Goal: Information Seeking & Learning: Find specific fact

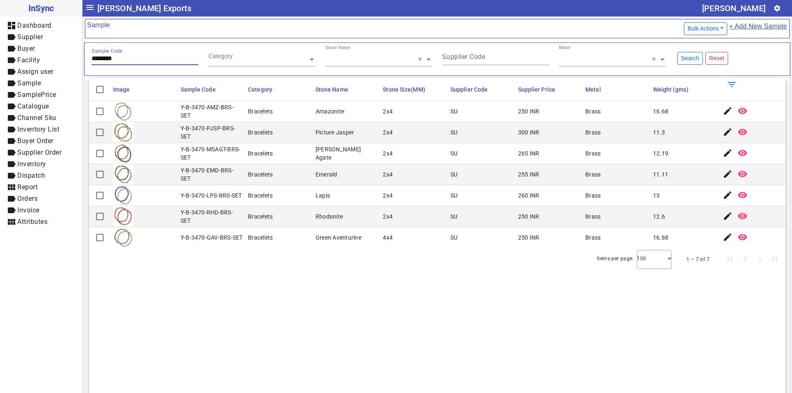
type input "********"
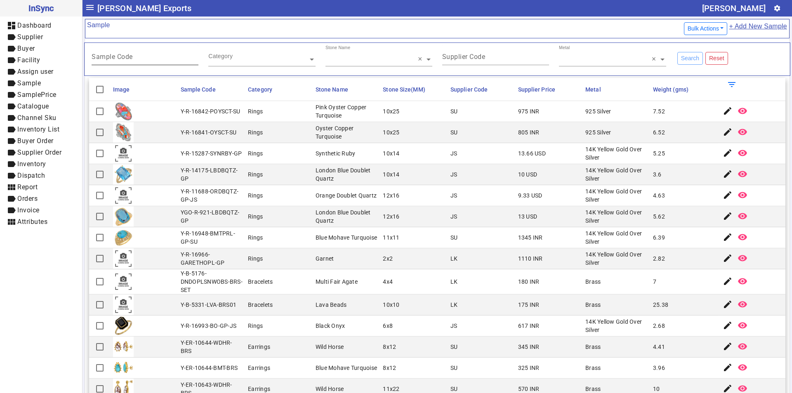
click at [131, 56] on mat-label "Sample Code" at bounding box center [112, 57] width 41 height 8
click at [131, 56] on input "Sample Code" at bounding box center [145, 58] width 107 height 7
paste input "******"
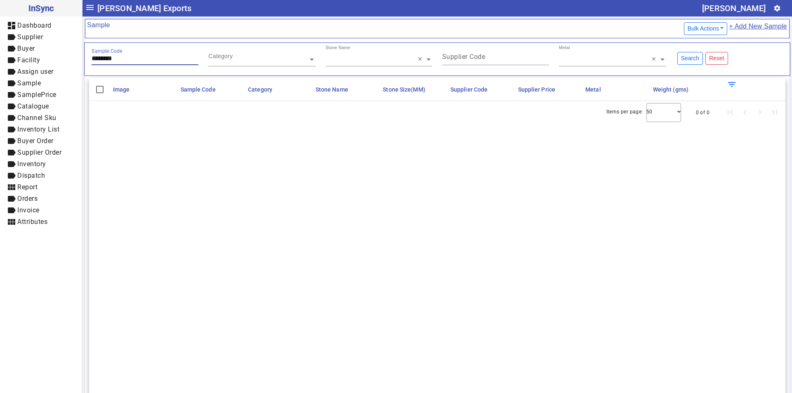
drag, startPoint x: 143, startPoint y: 54, endPoint x: 139, endPoint y: 56, distance: 4.5
click at [141, 55] on div "Sample Code ********" at bounding box center [145, 55] width 107 height 20
drag, startPoint x: 137, startPoint y: 57, endPoint x: 19, endPoint y: 60, distance: 117.9
click at [20, 60] on mat-drawer-container "InSync dashboard Dashboard label Supplier label Buyer label Facility label Assi…" at bounding box center [396, 196] width 792 height 393
paste input "text"
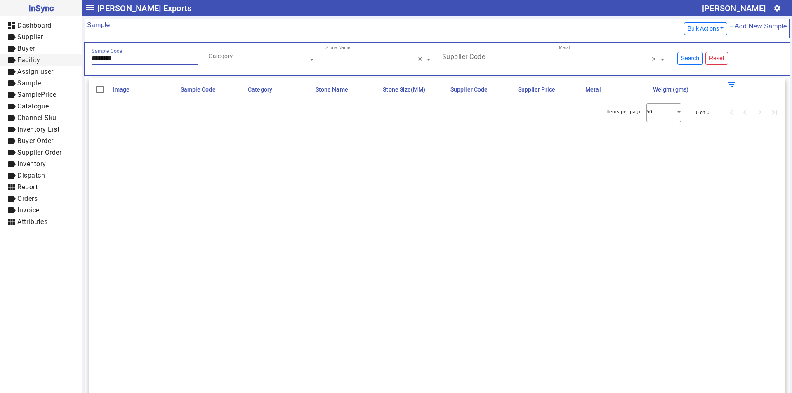
type input "********"
click at [773, 6] on mat-icon "settings" at bounding box center [776, 8] width 7 height 7
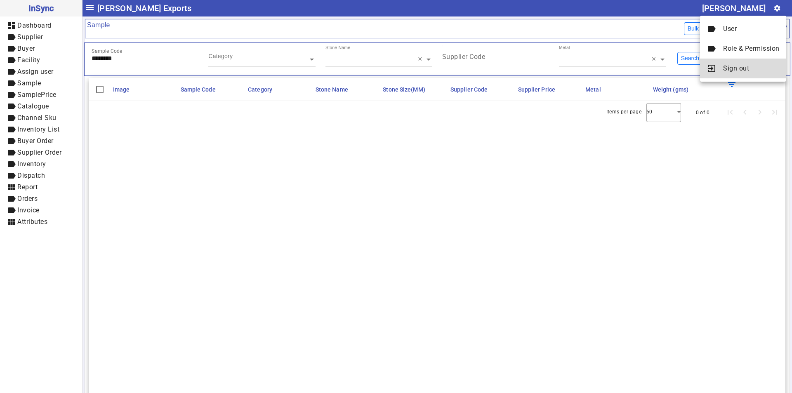
click at [743, 73] on span "Sign out" at bounding box center [751, 68] width 56 height 10
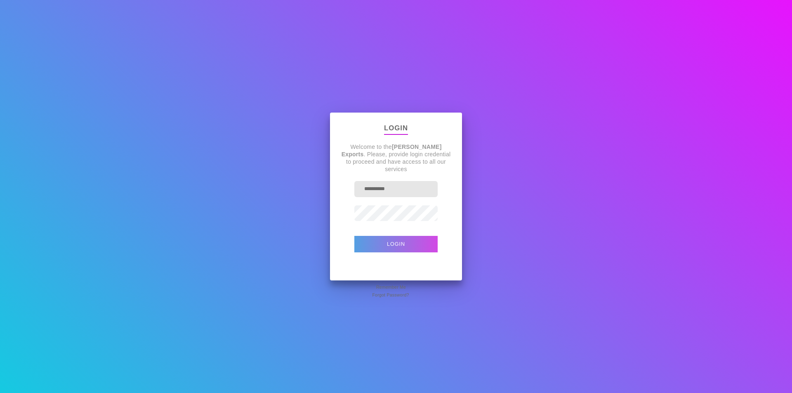
click at [400, 249] on button "Login" at bounding box center [395, 244] width 83 height 16
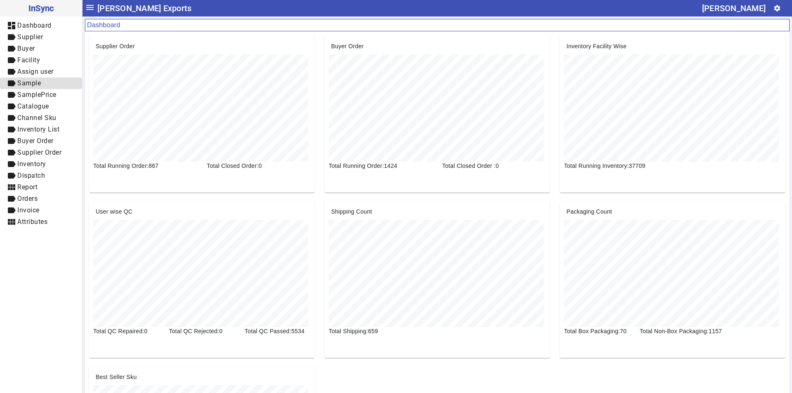
click at [29, 84] on span "Sample" at bounding box center [28, 83] width 23 height 8
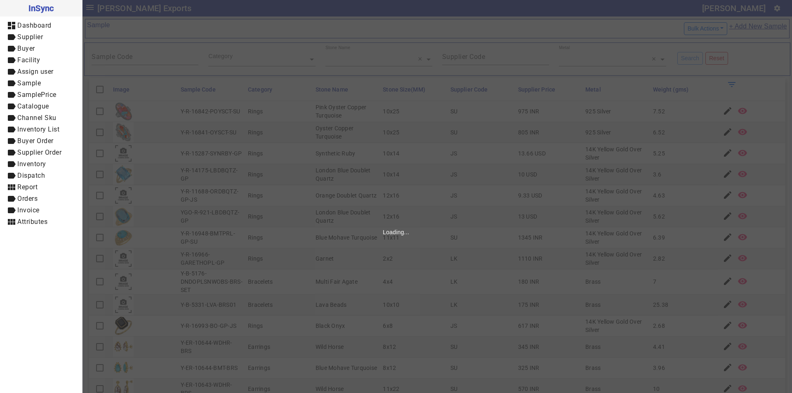
click at [132, 59] on mat-label "Sample Code" at bounding box center [112, 57] width 41 height 8
click at [132, 59] on input "Sample Code" at bounding box center [145, 58] width 107 height 7
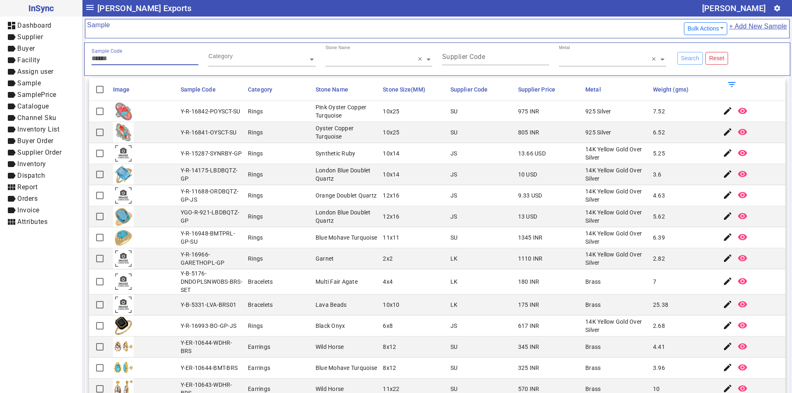
paste input "******"
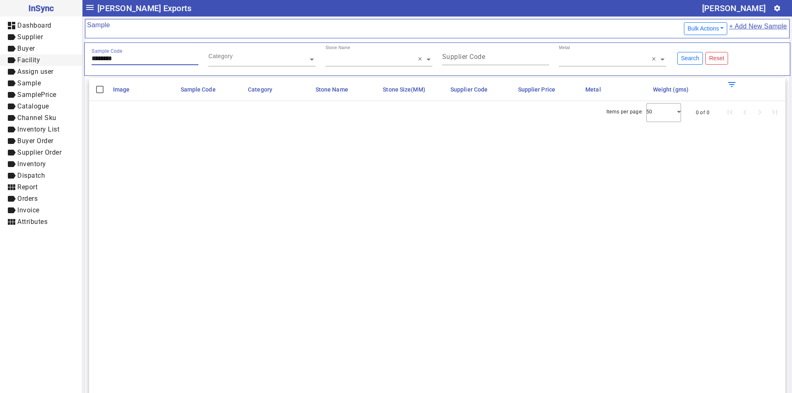
drag, startPoint x: 122, startPoint y: 58, endPoint x: 0, endPoint y: 64, distance: 121.8
click at [0, 64] on mat-drawer-container "InSync dashboard Dashboard label Supplier label Buyer label Facility label Assi…" at bounding box center [396, 196] width 792 height 393
paste input "text"
drag, startPoint x: 132, startPoint y: 58, endPoint x: 0, endPoint y: 64, distance: 132.5
click at [0, 64] on mat-drawer-container "InSync dashboard Dashboard label Supplier label Buyer label Facility label Assi…" at bounding box center [396, 196] width 792 height 393
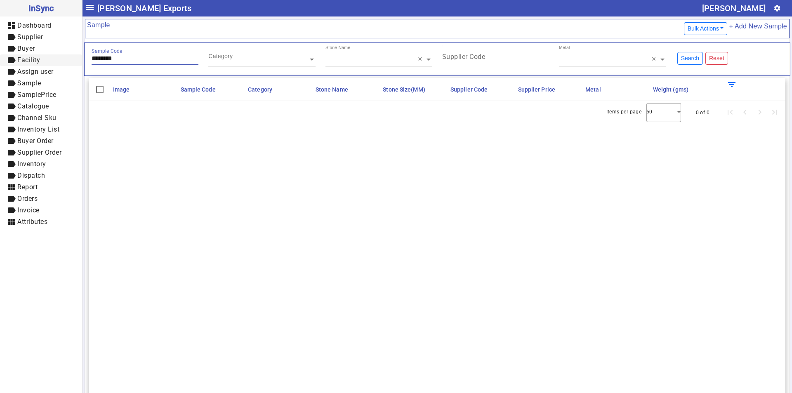
paste input "text"
drag, startPoint x: 123, startPoint y: 60, endPoint x: 1, endPoint y: 69, distance: 122.8
click at [0, 70] on mat-drawer-container "InSync dashboard Dashboard label Supplier label Buyer label Facility label Assi…" at bounding box center [396, 196] width 792 height 393
paste input "text"
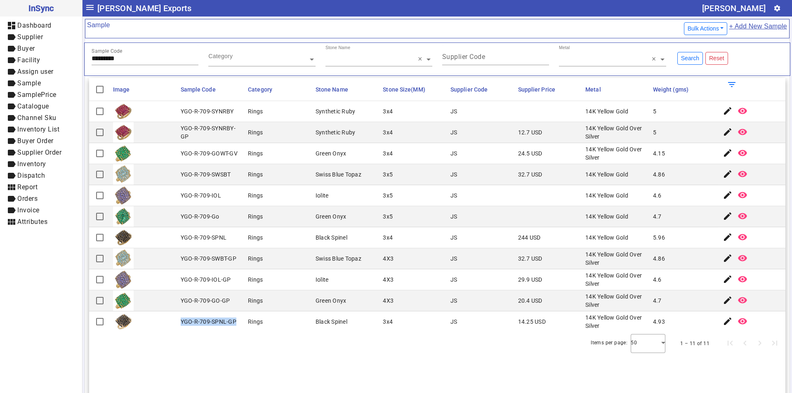
drag, startPoint x: 180, startPoint y: 319, endPoint x: 239, endPoint y: 319, distance: 58.5
click at [239, 319] on mat-cell "YGO-R-709-SPNL-GP" at bounding box center [212, 321] width 68 height 21
copy div "YGO-R-709-SPNL-GP"
drag, startPoint x: 137, startPoint y: 59, endPoint x: 29, endPoint y: 54, distance: 108.1
click at [29, 57] on mat-drawer-container "InSync dashboard Dashboard label Supplier label Buyer label Facility label Assi…" at bounding box center [396, 196] width 792 height 393
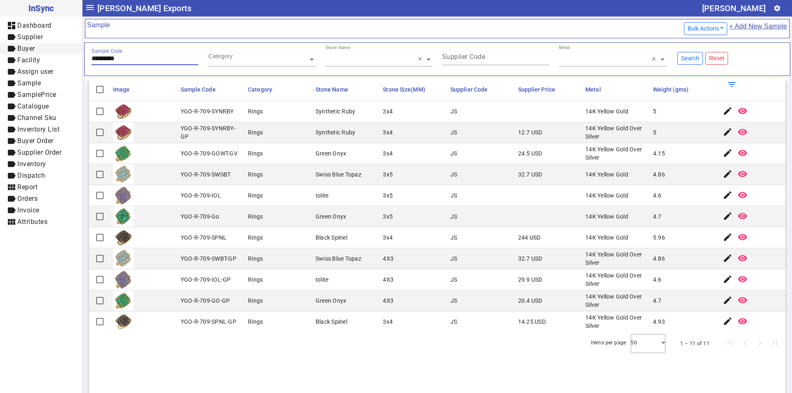
paste input "text"
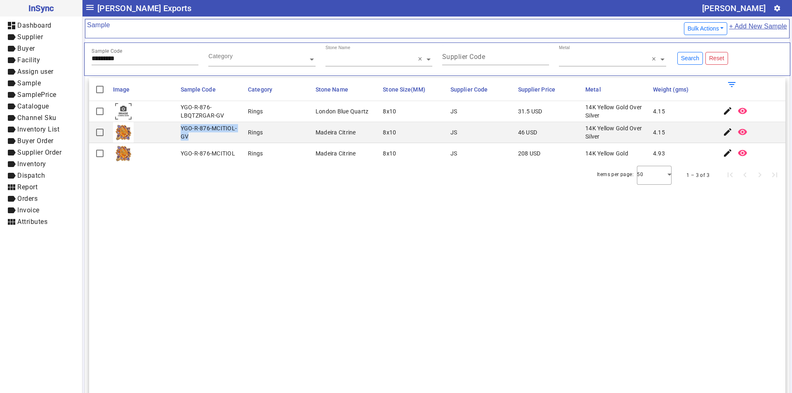
drag, startPoint x: 179, startPoint y: 127, endPoint x: 189, endPoint y: 138, distance: 14.9
click at [189, 138] on mat-cell "YGO-R-876-MCITIOL-GV" at bounding box center [212, 132] width 68 height 21
copy div "YGO-R-876-MCITIOL-GV"
drag, startPoint x: 134, startPoint y: 57, endPoint x: 47, endPoint y: 60, distance: 86.6
click at [47, 60] on mat-drawer-container "InSync dashboard Dashboard label Supplier label Buyer label Facility label Assi…" at bounding box center [396, 196] width 792 height 393
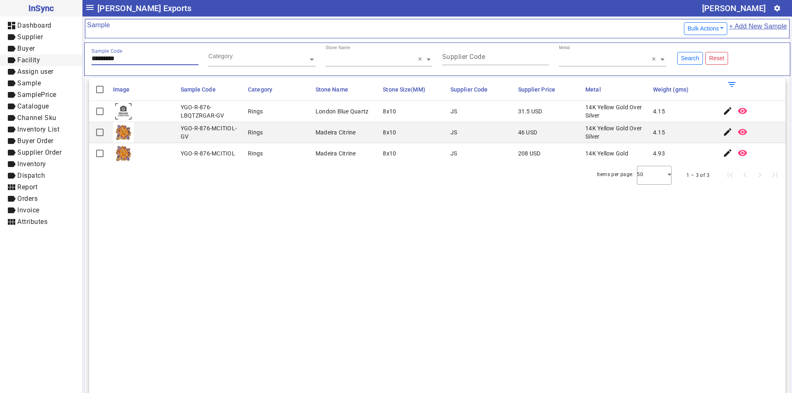
paste input "text"
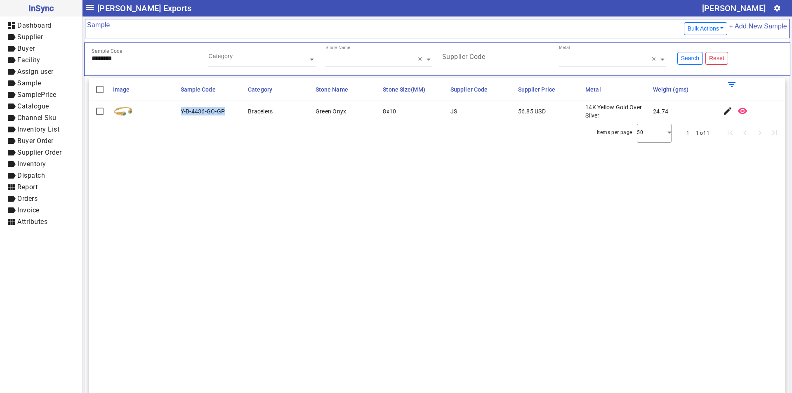
drag, startPoint x: 180, startPoint y: 112, endPoint x: 223, endPoint y: 112, distance: 43.7
click at [223, 112] on mat-cell "Y-B-4436-GO-GP" at bounding box center [212, 111] width 68 height 21
copy div "Y-B-4436-GO-GP"
drag, startPoint x: 131, startPoint y: 61, endPoint x: 61, endPoint y: 56, distance: 70.2
click at [62, 56] on mat-drawer-container "InSync dashboard Dashboard label Supplier label Buyer label Facility label Assi…" at bounding box center [396, 196] width 792 height 393
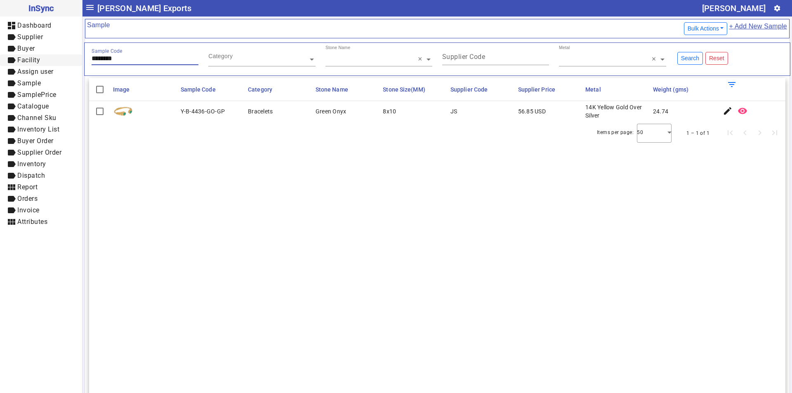
paste input "text"
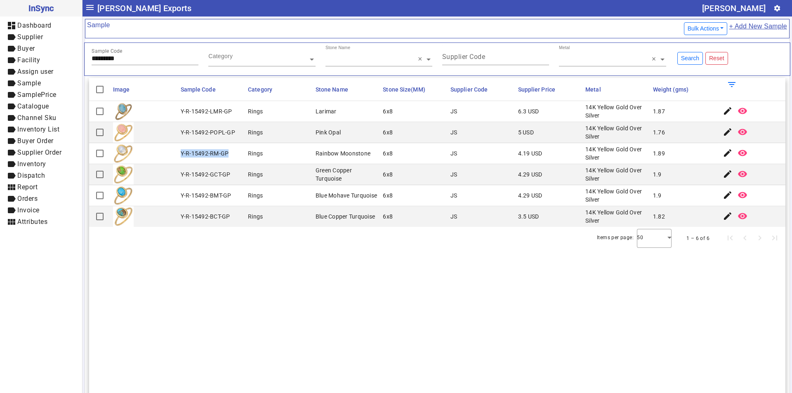
drag, startPoint x: 181, startPoint y: 152, endPoint x: 231, endPoint y: 153, distance: 49.9
click at [231, 153] on mat-cell "Y-R-15492-RM-GP" at bounding box center [212, 153] width 68 height 21
copy div "Y-R-15492-RM-GP"
click at [132, 58] on input "*********" at bounding box center [145, 58] width 107 height 7
drag, startPoint x: 131, startPoint y: 58, endPoint x: 40, endPoint y: 61, distance: 91.2
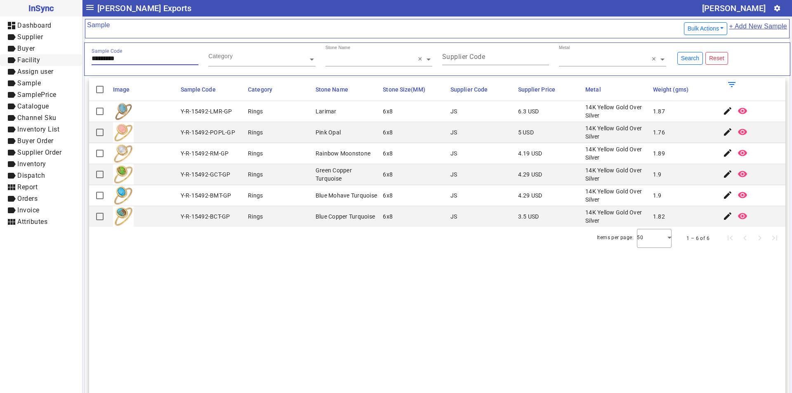
click at [40, 61] on mat-drawer-container "InSync dashboard Dashboard label Supplier label Buyer label Facility label Assi…" at bounding box center [396, 196] width 792 height 393
paste input "text"
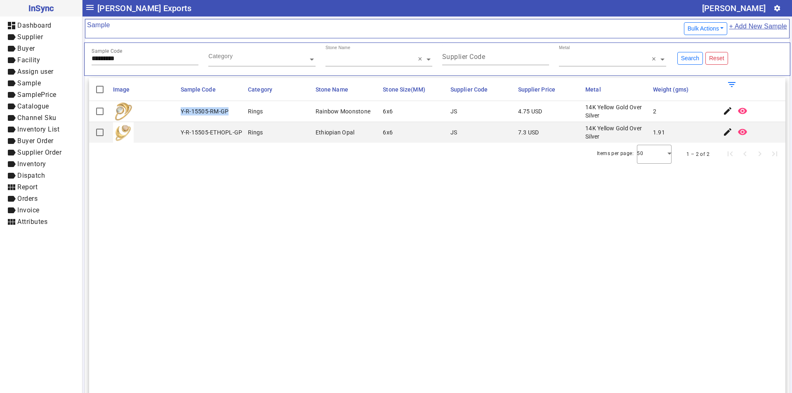
drag, startPoint x: 179, startPoint y: 110, endPoint x: 231, endPoint y: 111, distance: 52.4
click at [231, 111] on mat-cell "Y-R-15505-RM-GP" at bounding box center [212, 111] width 68 height 21
copy div "Y-R-15505-RM-GP"
drag, startPoint x: 132, startPoint y: 58, endPoint x: 32, endPoint y: 64, distance: 100.0
click at [32, 66] on mat-drawer-container "InSync dashboard Dashboard label Supplier label Buyer label Facility label Assi…" at bounding box center [396, 196] width 792 height 393
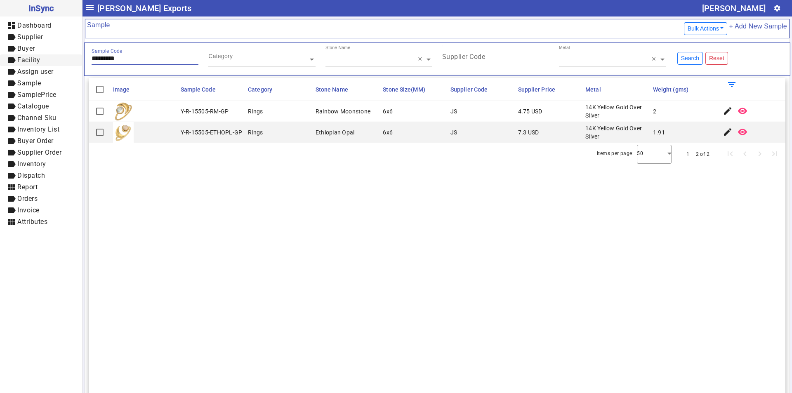
paste input "text"
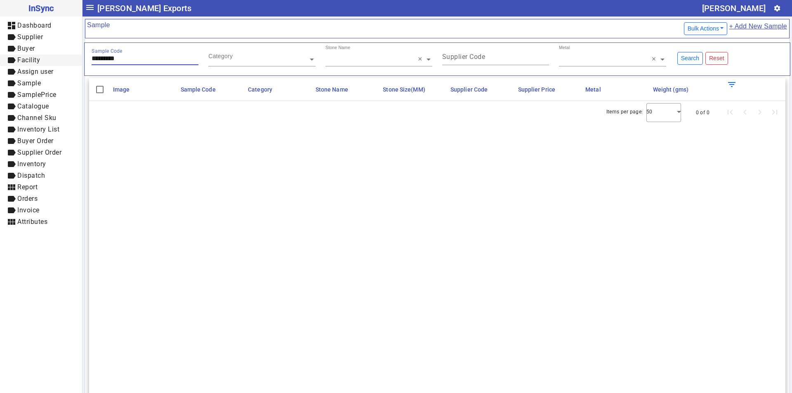
drag, startPoint x: 127, startPoint y: 59, endPoint x: 0, endPoint y: 59, distance: 127.4
click at [0, 59] on mat-drawer-container "InSync dashboard Dashboard label Supplier label Buyer label Facility label Assi…" at bounding box center [396, 196] width 792 height 393
paste input "text"
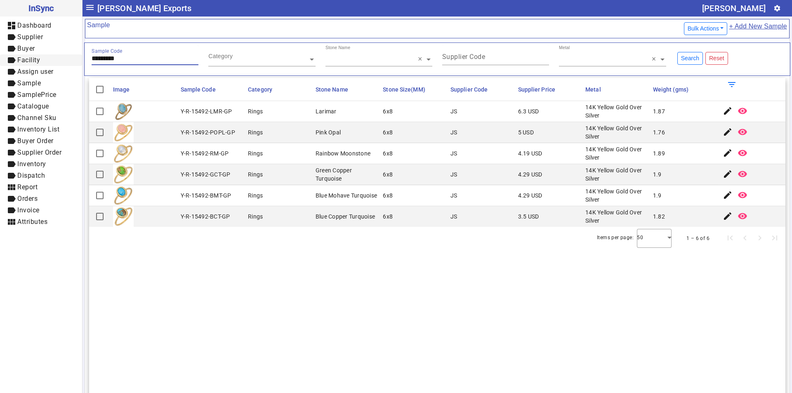
drag, startPoint x: 139, startPoint y: 56, endPoint x: 27, endPoint y: 56, distance: 112.1
click at [27, 56] on mat-drawer-container "InSync dashboard Dashboard label Supplier label Buyer label Facility label Assi…" at bounding box center [396, 196] width 792 height 393
paste input "text"
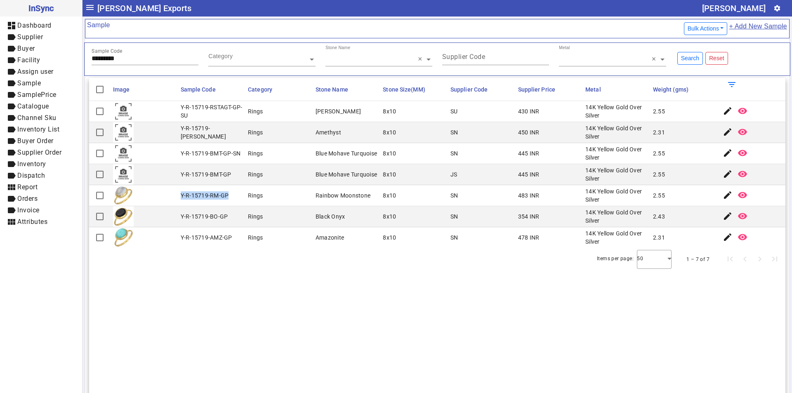
drag, startPoint x: 179, startPoint y: 193, endPoint x: 229, endPoint y: 196, distance: 50.0
click at [229, 196] on mat-cell "Y-R-15719-RM-GP" at bounding box center [212, 195] width 68 height 21
copy div "Y-R-15719-RM-GP"
drag, startPoint x: 59, startPoint y: 53, endPoint x: 0, endPoint y: 53, distance: 59.4
click at [0, 53] on mat-drawer-container "InSync dashboard Dashboard label Supplier label Buyer label Facility label Assi…" at bounding box center [396, 196] width 792 height 393
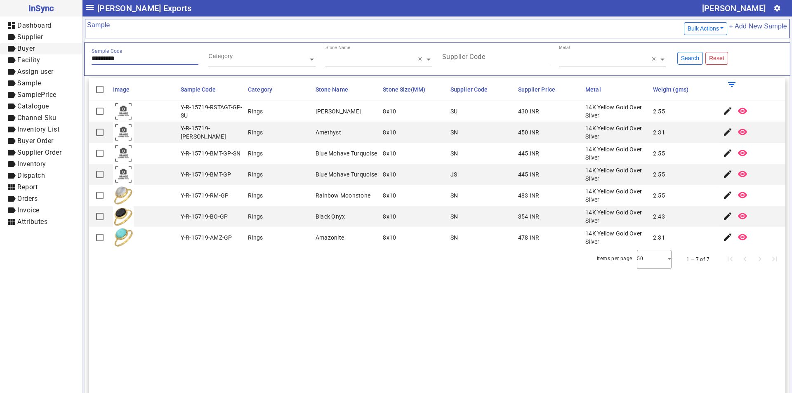
paste input "text"
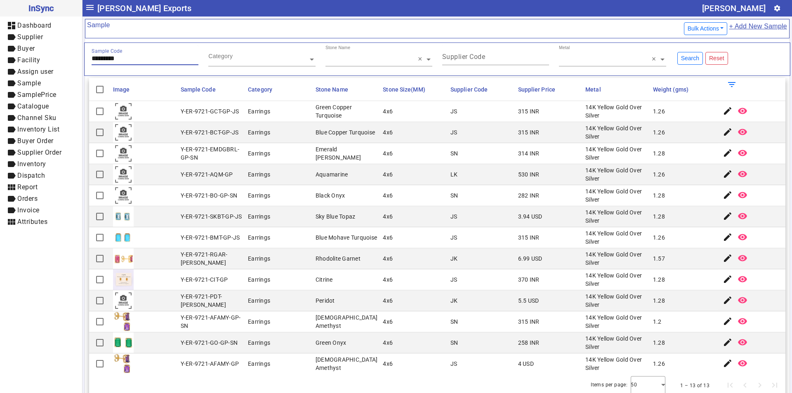
click at [146, 58] on input "*********" at bounding box center [145, 58] width 107 height 7
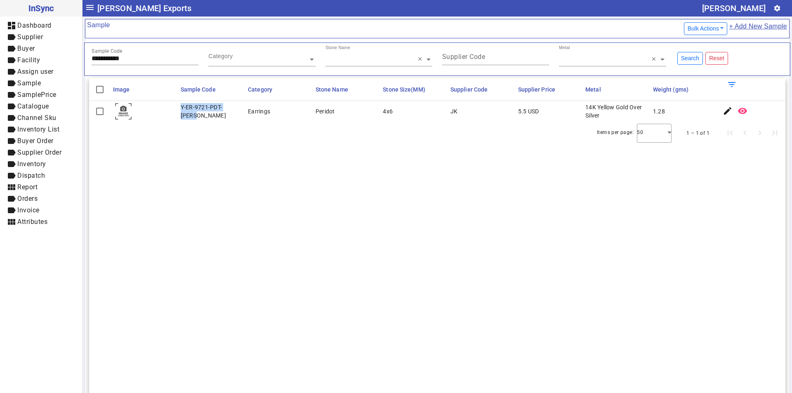
drag, startPoint x: 181, startPoint y: 113, endPoint x: 237, endPoint y: 113, distance: 56.5
click at [237, 113] on div "Y-ER-9721-PDT-GP-JK" at bounding box center [212, 111] width 63 height 16
copy div "Y-ER-9721-PDT-GP-JK"
drag, startPoint x: 134, startPoint y: 60, endPoint x: 9, endPoint y: 60, distance: 124.9
click at [9, 60] on mat-drawer-container "**********" at bounding box center [396, 196] width 792 height 393
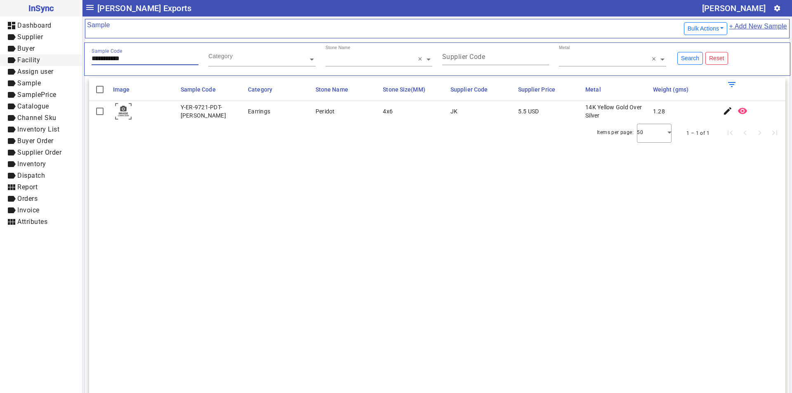
paste input "text"
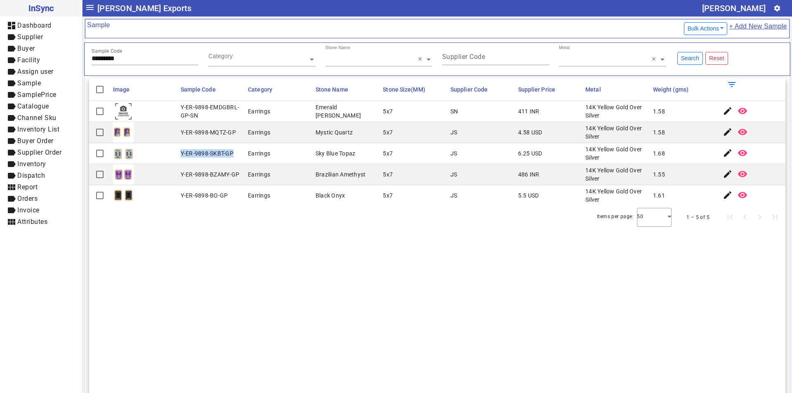
drag, startPoint x: 179, startPoint y: 152, endPoint x: 234, endPoint y: 151, distance: 54.8
click at [234, 151] on mat-cell "Y-ER-9898-SKBT-GP" at bounding box center [212, 153] width 68 height 21
copy div "Y-ER-9898-SKBT-GP"
drag, startPoint x: 133, startPoint y: 61, endPoint x: 9, endPoint y: 79, distance: 124.7
click at [2, 80] on mat-drawer-container "InSync dashboard Dashboard label Supplier label Buyer label Facility label Assi…" at bounding box center [396, 196] width 792 height 393
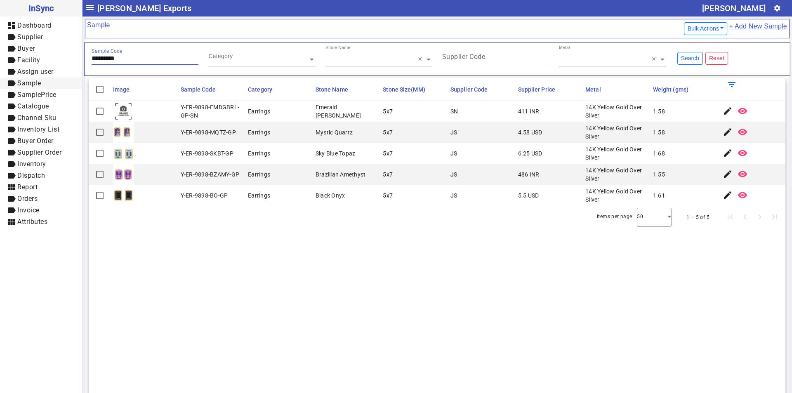
paste input "text"
drag, startPoint x: 129, startPoint y: 56, endPoint x: 19, endPoint y: 71, distance: 110.3
click at [19, 71] on mat-drawer-container "InSync dashboard Dashboard label Supplier label Buyer label Facility label Assi…" at bounding box center [396, 196] width 792 height 393
paste input "text"
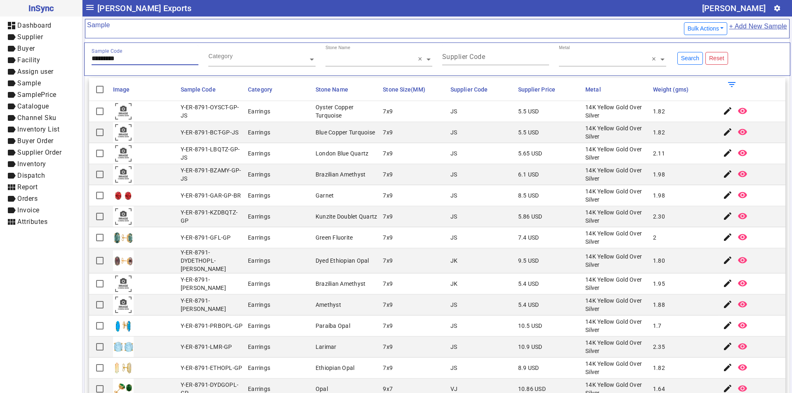
click at [153, 58] on input "*********" at bounding box center [145, 58] width 107 height 7
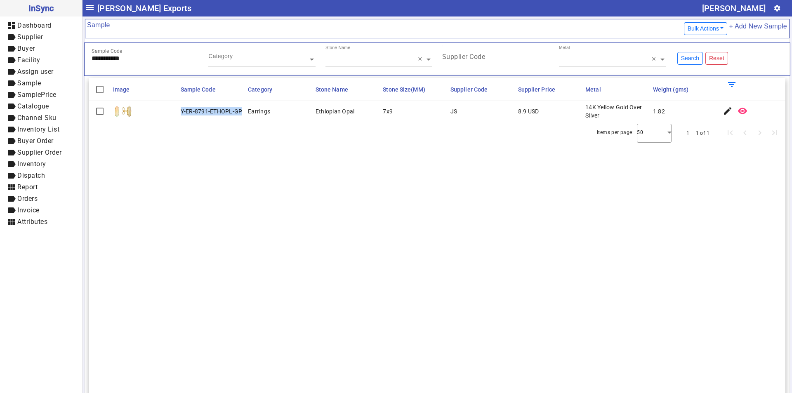
drag, startPoint x: 179, startPoint y: 112, endPoint x: 242, endPoint y: 113, distance: 63.1
click at [242, 113] on mat-cell "Y-ER-8791-ETHOPL-GP" at bounding box center [212, 111] width 68 height 21
copy div "Y-ER-8791-ETHOPL-GP"
drag, startPoint x: 135, startPoint y: 57, endPoint x: 59, endPoint y: 59, distance: 75.9
click at [59, 59] on mat-drawer-container "**********" at bounding box center [396, 196] width 792 height 393
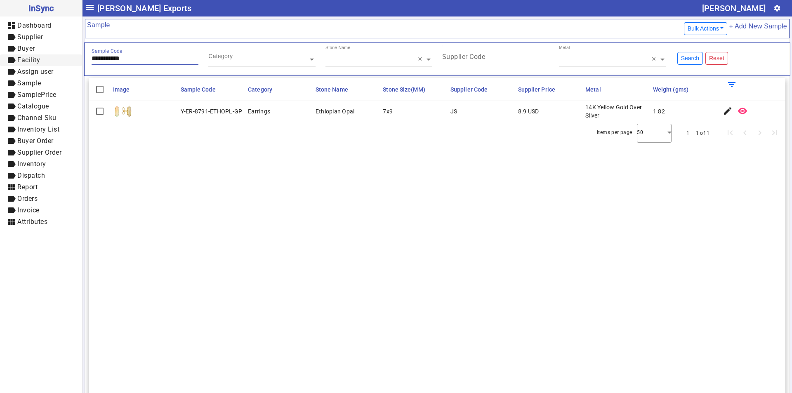
paste input "text"
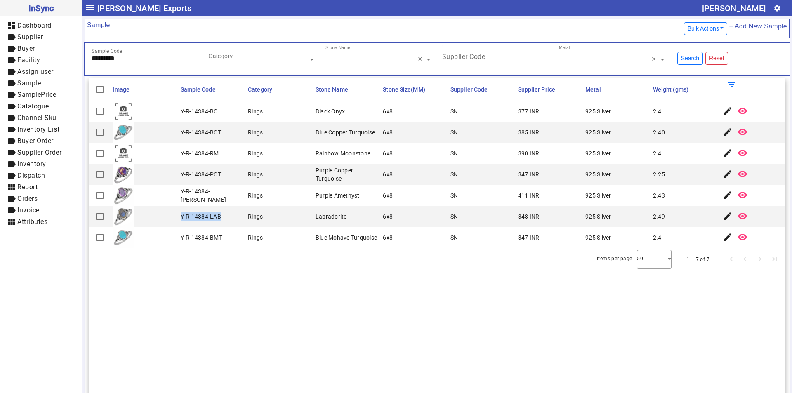
drag, startPoint x: 179, startPoint y: 216, endPoint x: 228, endPoint y: 214, distance: 49.9
click at [228, 214] on mat-cell "Y-R-14384-LAB" at bounding box center [212, 216] width 68 height 21
copy div "Y-R-14384-LAB"
drag, startPoint x: 68, startPoint y: 59, endPoint x: 41, endPoint y: 59, distance: 27.2
click at [41, 59] on mat-drawer-container "InSync dashboard Dashboard label Supplier label Buyer label Facility label Assi…" at bounding box center [396, 196] width 792 height 393
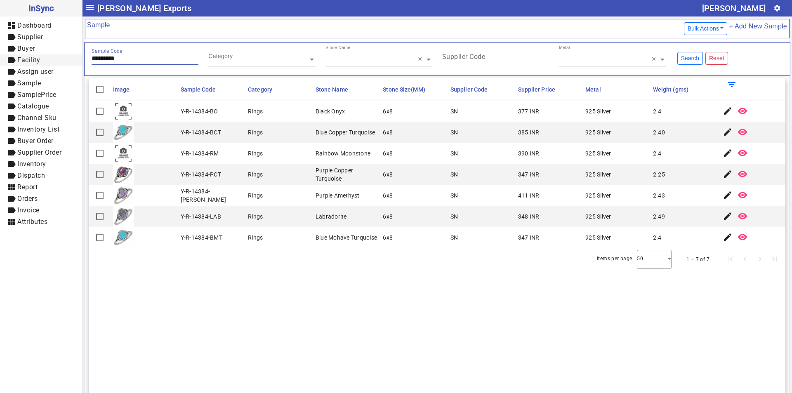
paste input "text"
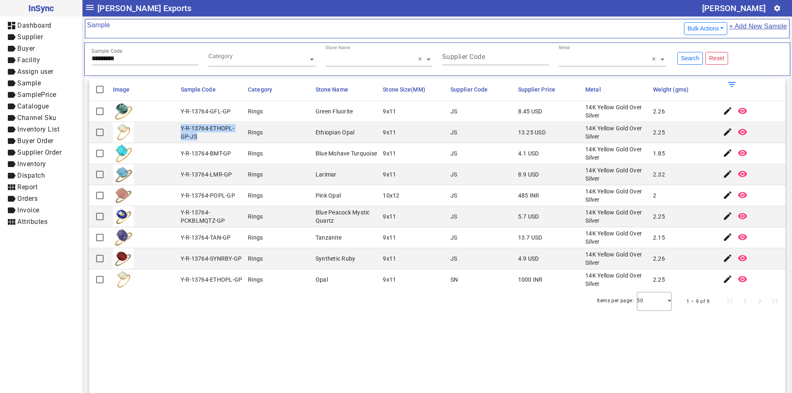
drag, startPoint x: 179, startPoint y: 128, endPoint x: 208, endPoint y: 138, distance: 31.4
click at [208, 138] on mat-cell "Y-R-13764-ETHOPL-GP-JS" at bounding box center [212, 132] width 68 height 21
drag, startPoint x: 131, startPoint y: 61, endPoint x: 40, endPoint y: 62, distance: 91.1
click at [40, 62] on mat-drawer-container "InSync dashboard Dashboard label Supplier label Buyer label Facility label Assi…" at bounding box center [396, 196] width 792 height 393
paste input "text"
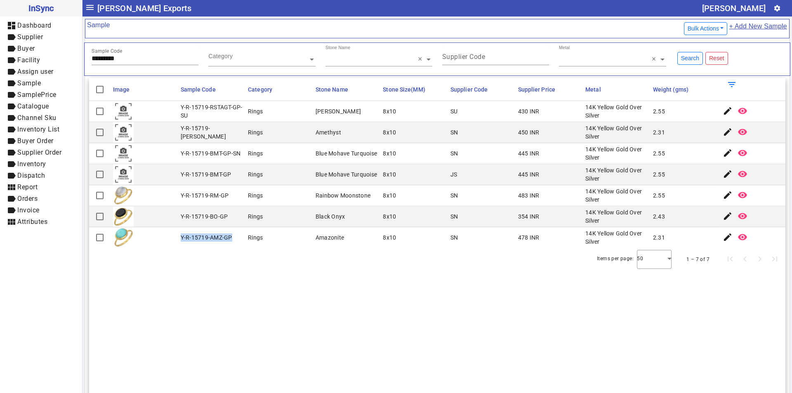
drag, startPoint x: 180, startPoint y: 237, endPoint x: 234, endPoint y: 240, distance: 54.1
click at [234, 240] on mat-cell "Y-R-15719-AMZ-GP" at bounding box center [212, 237] width 68 height 21
drag, startPoint x: 125, startPoint y: 59, endPoint x: 5, endPoint y: 70, distance: 120.6
click at [5, 70] on mat-drawer-container "InSync dashboard Dashboard label Supplier label Buyer label Facility label Assi…" at bounding box center [396, 196] width 792 height 393
paste input "text"
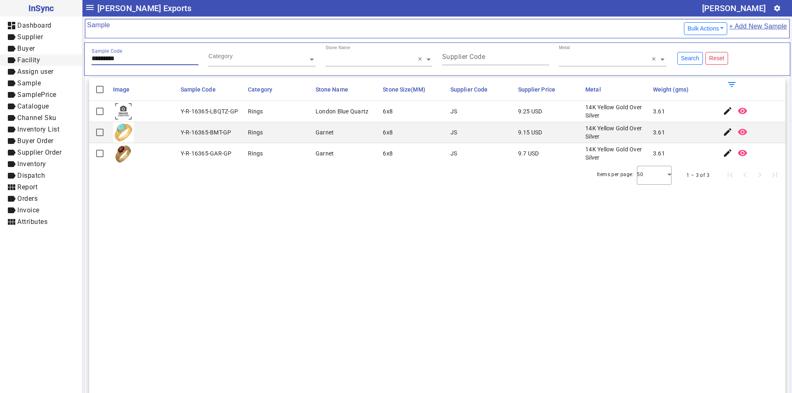
drag, startPoint x: 148, startPoint y: 56, endPoint x: 5, endPoint y: 56, distance: 142.6
click at [5, 56] on mat-drawer-container "InSync dashboard Dashboard label Supplier label Buyer label Facility label Assi…" at bounding box center [396, 196] width 792 height 393
paste input "text"
drag, startPoint x: 179, startPoint y: 132, endPoint x: 232, endPoint y: 134, distance: 53.2
click at [232, 134] on mat-cell "Y-R-15776-GA-GP" at bounding box center [212, 132] width 68 height 21
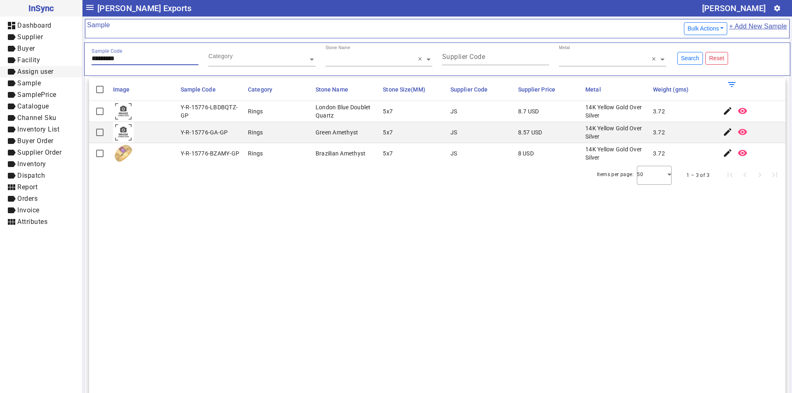
drag, startPoint x: 135, startPoint y: 58, endPoint x: 3, endPoint y: 74, distance: 133.3
click at [3, 74] on mat-drawer-container "InSync dashboard Dashboard label Supplier label Buyer label Facility label Assi…" at bounding box center [396, 196] width 792 height 393
paste input "text"
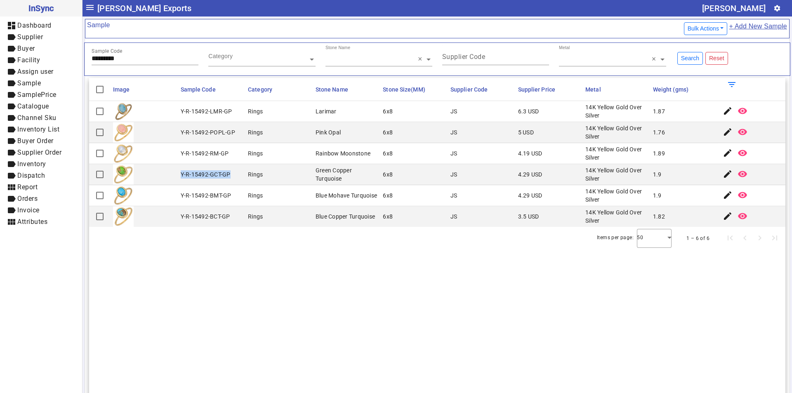
drag, startPoint x: 180, startPoint y: 172, endPoint x: 228, endPoint y: 175, distance: 47.5
click at [228, 175] on div "Y-R-15492-GCT-GP" at bounding box center [206, 174] width 50 height 8
drag, startPoint x: 151, startPoint y: 59, endPoint x: 29, endPoint y: 58, distance: 122.0
click at [26, 63] on mat-drawer-container "InSync dashboard Dashboard label Supplier label Buyer label Facility label Assi…" at bounding box center [396, 196] width 792 height 393
paste input "text"
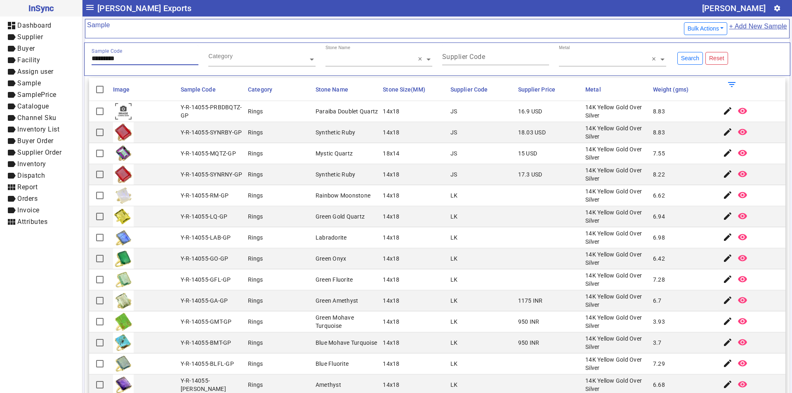
click at [147, 56] on input "*********" at bounding box center [145, 58] width 107 height 7
drag, startPoint x: 181, startPoint y: 132, endPoint x: 237, endPoint y: 132, distance: 56.5
click at [237, 132] on div "Y-R-14055-SYNRBY-GP" at bounding box center [211, 132] width 61 height 8
drag, startPoint x: 241, startPoint y: 133, endPoint x: 177, endPoint y: 133, distance: 63.5
click at [178, 133] on mat-cell "Y-R-14055-SYNRBY-GP" at bounding box center [212, 132] width 68 height 21
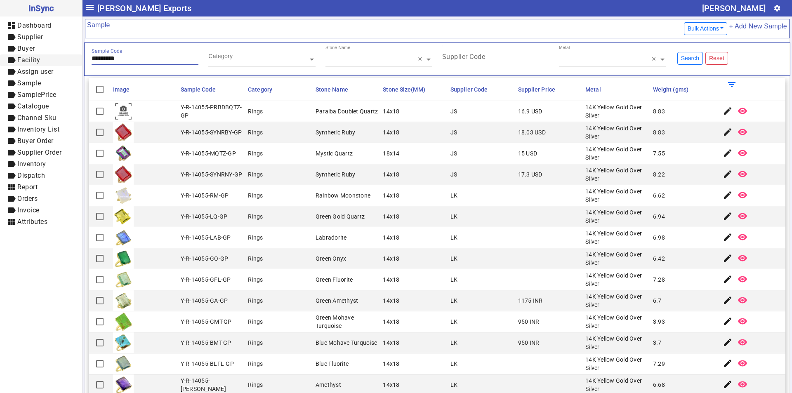
drag, startPoint x: 140, startPoint y: 57, endPoint x: 31, endPoint y: 61, distance: 109.3
click at [29, 63] on mat-drawer-container "InSync dashboard Dashboard label Supplier label Buyer label Facility label Assi…" at bounding box center [396, 196] width 792 height 393
paste input "text"
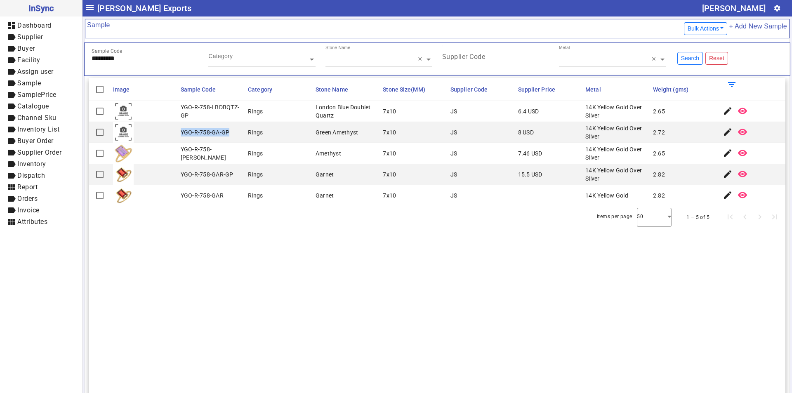
drag, startPoint x: 179, startPoint y: 133, endPoint x: 228, endPoint y: 132, distance: 49.1
click at [228, 132] on mat-cell "YGO-R-758-GA-GP" at bounding box center [212, 132] width 68 height 21
drag, startPoint x: 103, startPoint y: 56, endPoint x: 33, endPoint y: 54, distance: 69.7
click at [35, 55] on mat-drawer-container "InSync dashboard Dashboard label Supplier label Buyer label Facility label Assi…" at bounding box center [396, 196] width 792 height 393
paste input "text"
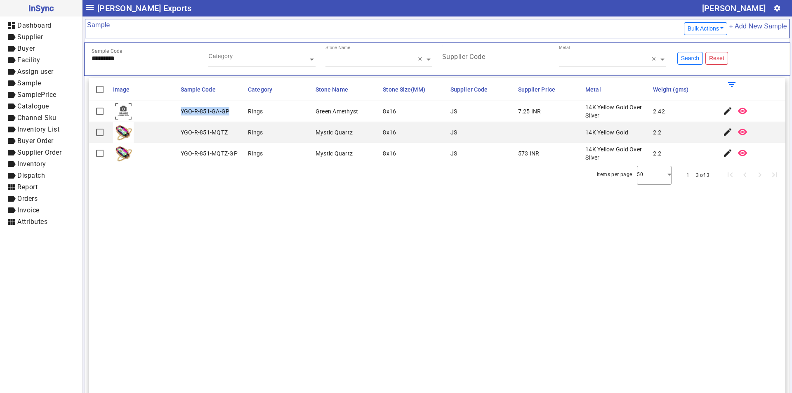
drag, startPoint x: 192, startPoint y: 110, endPoint x: 232, endPoint y: 110, distance: 39.6
click at [232, 110] on mat-cell "YGO-R-851-GA-GP" at bounding box center [212, 111] width 68 height 21
drag, startPoint x: 143, startPoint y: 59, endPoint x: 0, endPoint y: 61, distance: 143.5
click at [0, 61] on mat-drawer-container "InSync dashboard Dashboard label Supplier label Buyer label Facility label Assi…" at bounding box center [396, 196] width 792 height 393
paste input "text"
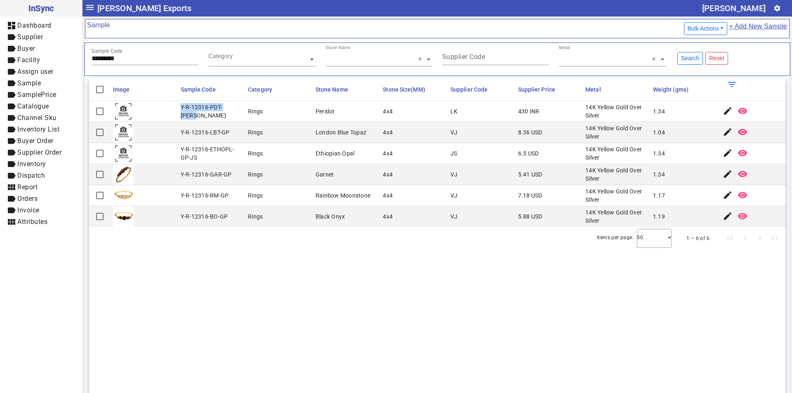
drag, startPoint x: 179, startPoint y: 110, endPoint x: 235, endPoint y: 112, distance: 56.9
click at [235, 112] on mat-cell "Y-R-12316-PDT-GP-LK" at bounding box center [212, 111] width 68 height 21
drag, startPoint x: 141, startPoint y: 58, endPoint x: 0, endPoint y: 58, distance: 140.6
click at [0, 58] on mat-drawer-container "InSync dashboard Dashboard label Supplier label Buyer label Facility label Assi…" at bounding box center [396, 196] width 792 height 393
paste input "text"
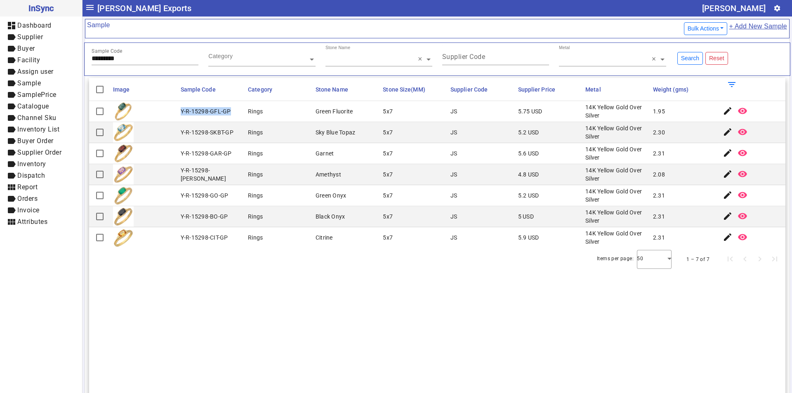
drag, startPoint x: 181, startPoint y: 113, endPoint x: 230, endPoint y: 110, distance: 48.7
click at [230, 110] on mat-cell "Y-R-15298-GFL-GP" at bounding box center [212, 111] width 68 height 21
click at [134, 53] on div "Sample Code *********" at bounding box center [145, 55] width 107 height 20
drag, startPoint x: 133, startPoint y: 59, endPoint x: 63, endPoint y: 59, distance: 69.3
click at [63, 59] on mat-drawer-container "InSync dashboard Dashboard label Supplier label Buyer label Facility label Assi…" at bounding box center [396, 196] width 792 height 393
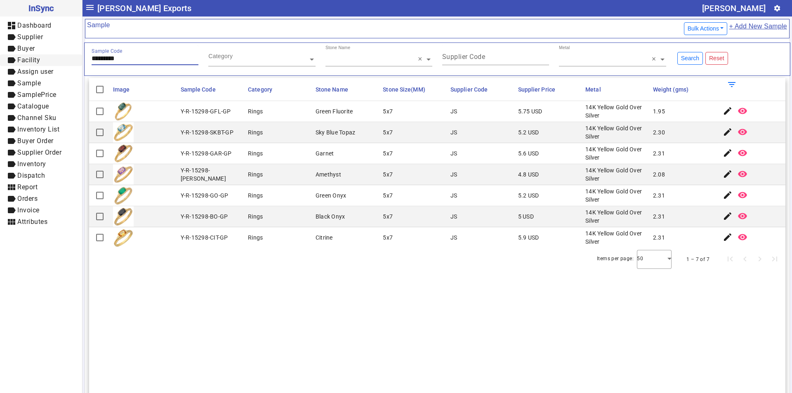
paste input "text"
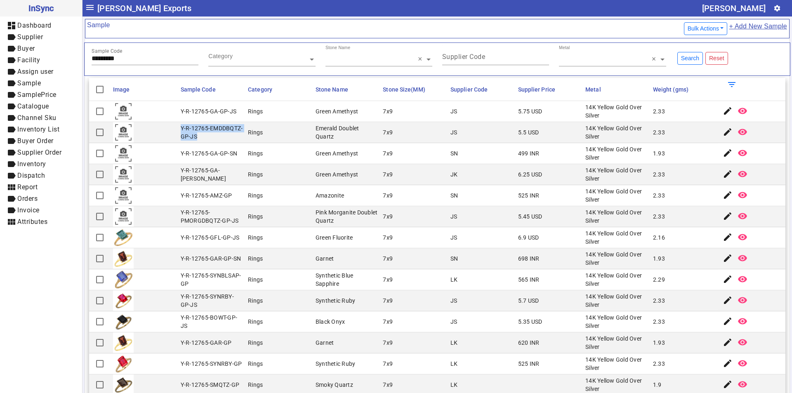
drag, startPoint x: 179, startPoint y: 129, endPoint x: 229, endPoint y: 135, distance: 50.3
click at [229, 135] on div "Y-R-12765-EMDDBQTZ-GP-JS" at bounding box center [212, 132] width 63 height 16
drag, startPoint x: 146, startPoint y: 60, endPoint x: 64, endPoint y: 59, distance: 82.5
click at [64, 59] on mat-drawer-container "InSync dashboard Dashboard label Supplier label Buyer label Facility label Assi…" at bounding box center [396, 196] width 792 height 393
paste input "text"
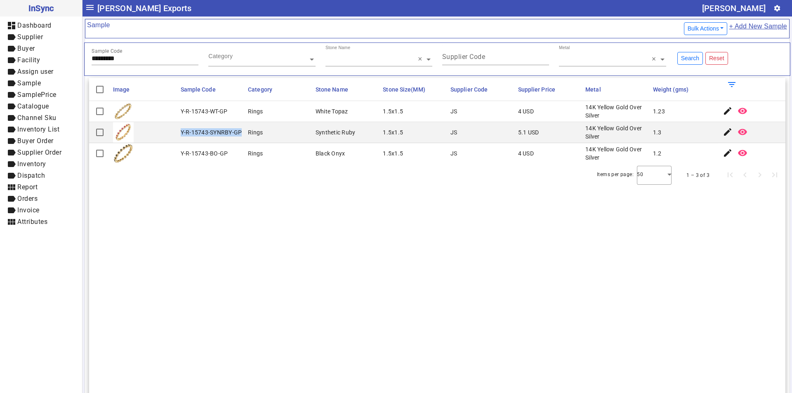
drag, startPoint x: 179, startPoint y: 133, endPoint x: 243, endPoint y: 133, distance: 64.3
click at [243, 133] on mat-cell "Y-R-15743-SYNRBY-GP" at bounding box center [212, 132] width 68 height 21
drag, startPoint x: 145, startPoint y: 61, endPoint x: 32, endPoint y: 59, distance: 113.0
click at [32, 59] on mat-drawer-container "InSync dashboard Dashboard label Supplier label Buyer label Facility label Assi…" at bounding box center [396, 196] width 792 height 393
paste input "text"
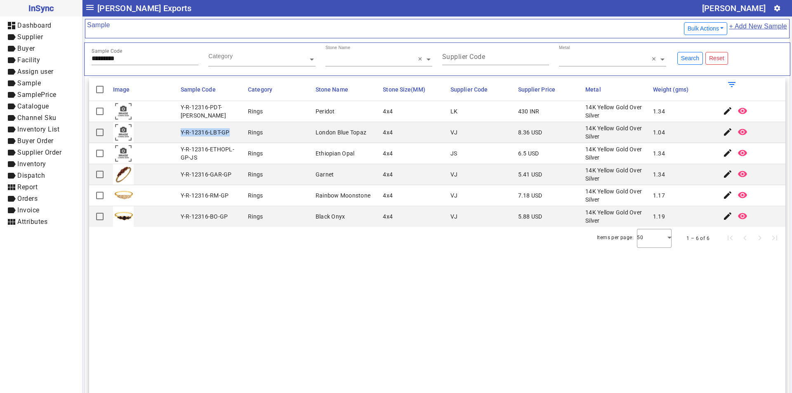
drag, startPoint x: 180, startPoint y: 130, endPoint x: 232, endPoint y: 131, distance: 52.4
click at [232, 131] on mat-cell "Y-R-12316-LBT-GP" at bounding box center [212, 132] width 68 height 21
drag, startPoint x: 133, startPoint y: 59, endPoint x: 0, endPoint y: 60, distance: 132.7
click at [0, 60] on mat-drawer-container "InSync dashboard Dashboard label Supplier label Buyer label Facility label Assi…" at bounding box center [396, 196] width 792 height 393
paste input "text"
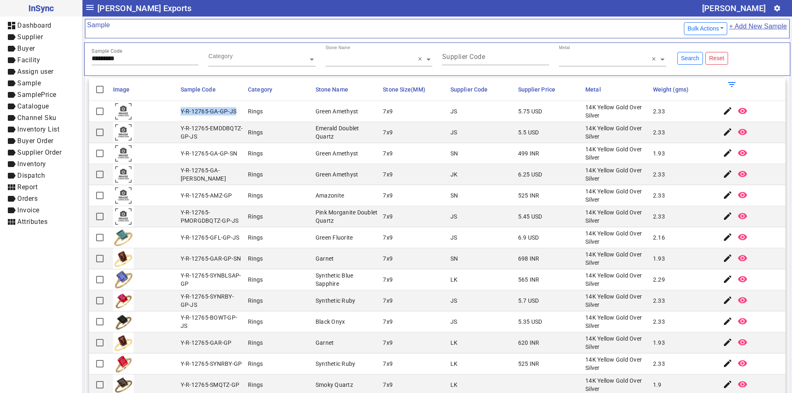
drag, startPoint x: 179, startPoint y: 111, endPoint x: 234, endPoint y: 111, distance: 54.8
click at [234, 111] on div "Y-R-12765-GA-GP-JS" at bounding box center [209, 111] width 56 height 8
drag, startPoint x: 124, startPoint y: 58, endPoint x: 0, endPoint y: 63, distance: 124.2
click at [0, 63] on mat-drawer-container "InSync dashboard Dashboard label Supplier label Buyer label Facility label Assi…" at bounding box center [396, 196] width 792 height 393
paste input "text"
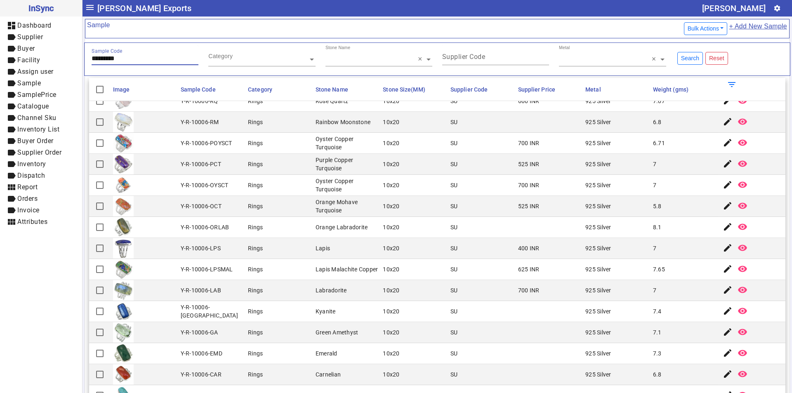
scroll to position [138, 0]
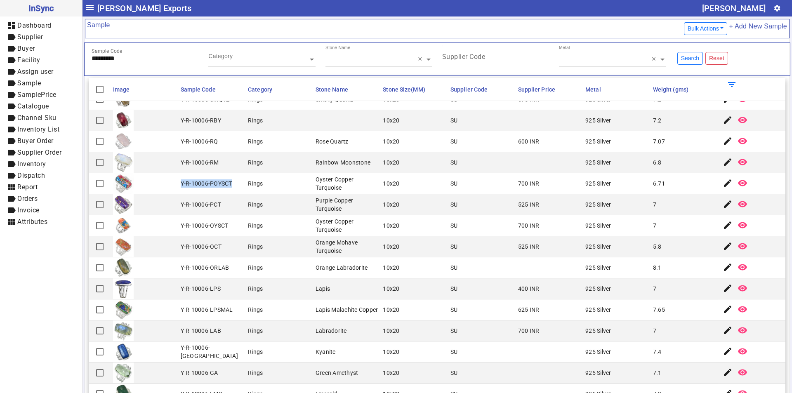
drag, startPoint x: 180, startPoint y: 185, endPoint x: 229, endPoint y: 185, distance: 49.1
click at [229, 185] on div "Y-R-10006-POYSCT" at bounding box center [207, 183] width 52 height 8
drag, startPoint x: 129, startPoint y: 59, endPoint x: 28, endPoint y: 61, distance: 101.4
click at [28, 61] on mat-drawer-container "InSync dashboard Dashboard label Supplier label Buyer label Facility label Assi…" at bounding box center [396, 196] width 792 height 393
paste input "text"
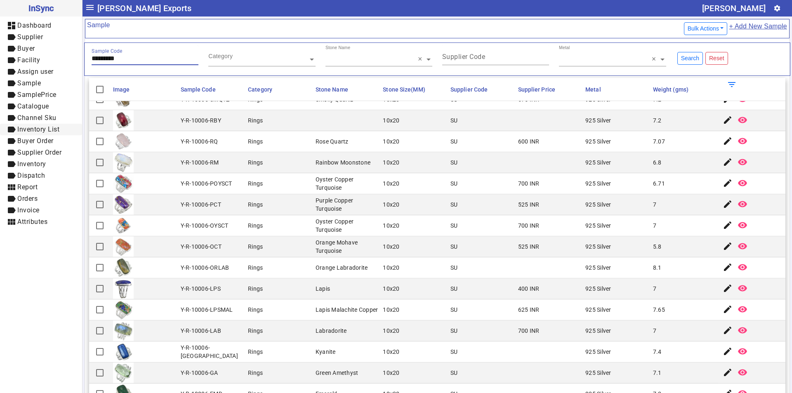
scroll to position [0, 0]
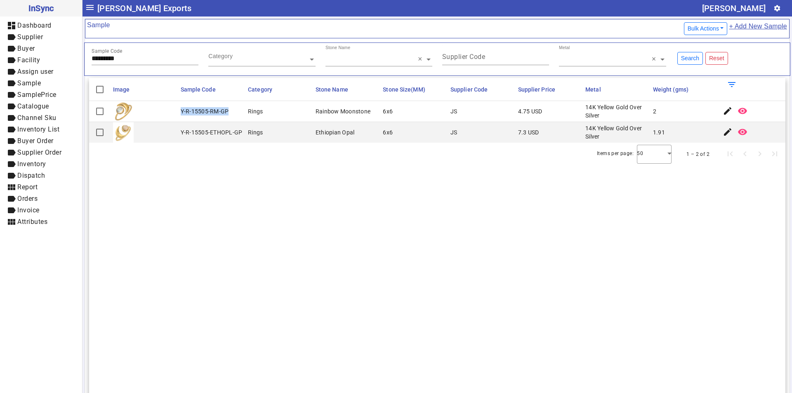
drag, startPoint x: 181, startPoint y: 108, endPoint x: 228, endPoint y: 108, distance: 47.0
click at [228, 108] on mat-cell "Y-R-15505-RM-GP" at bounding box center [212, 111] width 68 height 21
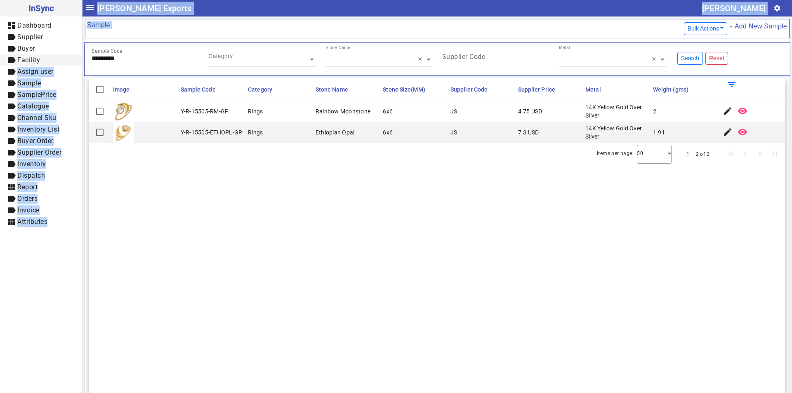
drag, startPoint x: 132, startPoint y: 54, endPoint x: 38, endPoint y: 65, distance: 94.6
click at [38, 65] on mat-drawer-container "InSync dashboard Dashboard label Supplier label Buyer label Facility label Assi…" at bounding box center [396, 196] width 792 height 393
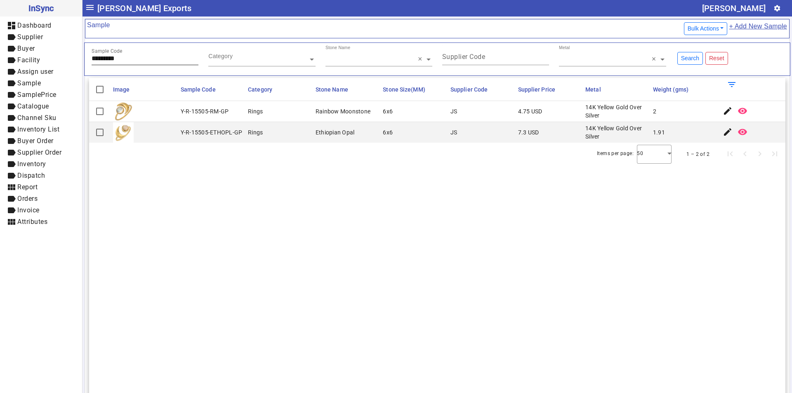
click at [125, 57] on input "*********" at bounding box center [145, 58] width 107 height 7
drag, startPoint x: 127, startPoint y: 57, endPoint x: 59, endPoint y: 60, distance: 67.7
click at [59, 60] on mat-drawer-container "InSync dashboard Dashboard label Supplier label Buyer label Facility label Assi…" at bounding box center [396, 196] width 792 height 393
paste input "text"
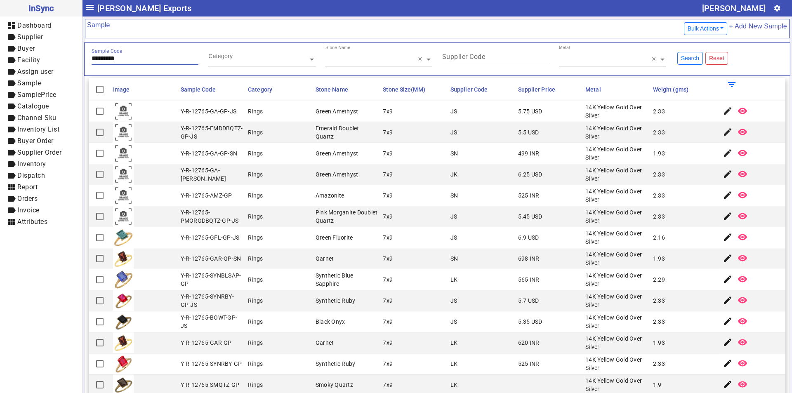
click at [150, 58] on input "*********" at bounding box center [145, 58] width 107 height 7
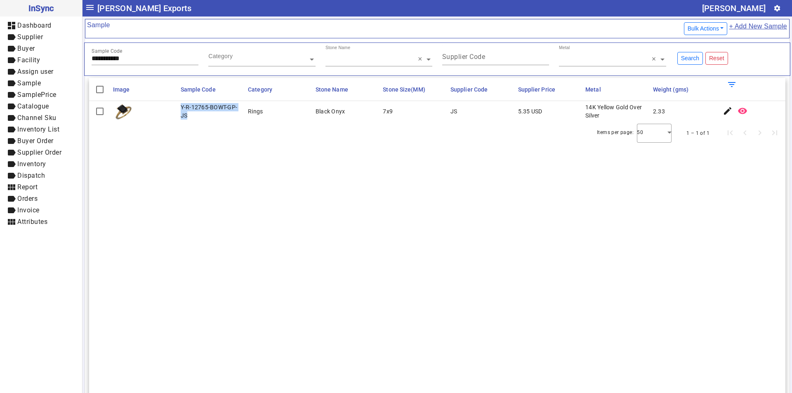
drag, startPoint x: 179, startPoint y: 106, endPoint x: 191, endPoint y: 114, distance: 14.8
click at [191, 114] on mat-cell "Y-R-12765-BOWT-GP-JS" at bounding box center [212, 111] width 68 height 21
drag, startPoint x: 148, startPoint y: 57, endPoint x: 42, endPoint y: 63, distance: 106.5
click at [42, 63] on mat-drawer-container "**********" at bounding box center [396, 196] width 792 height 393
paste input "text"
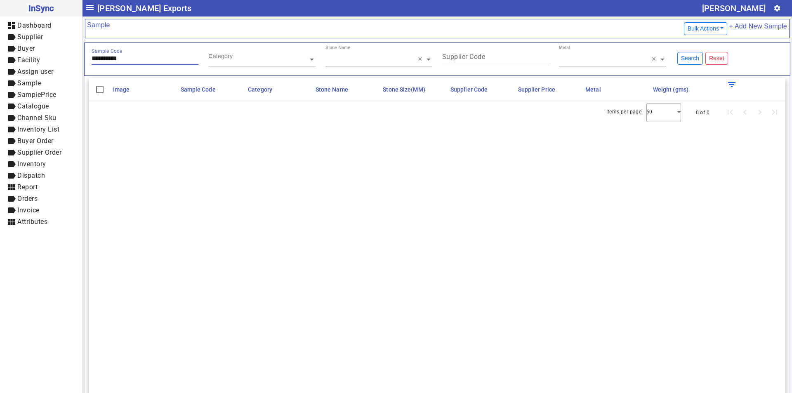
click at [128, 57] on input "**********" at bounding box center [145, 58] width 107 height 7
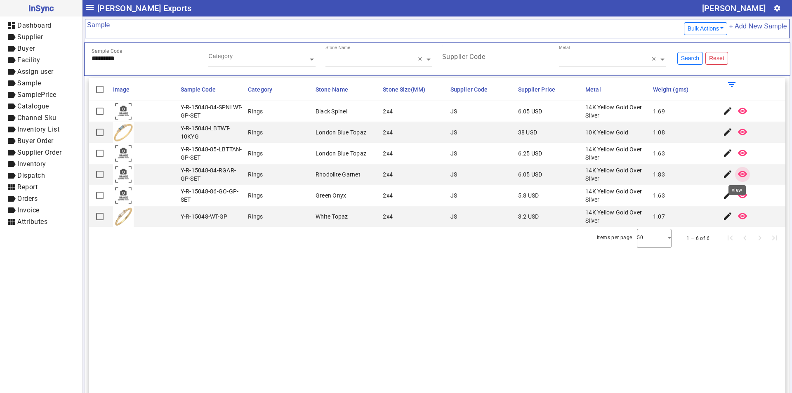
click at [739, 176] on mat-icon "remove_red_eye" at bounding box center [742, 174] width 10 height 10
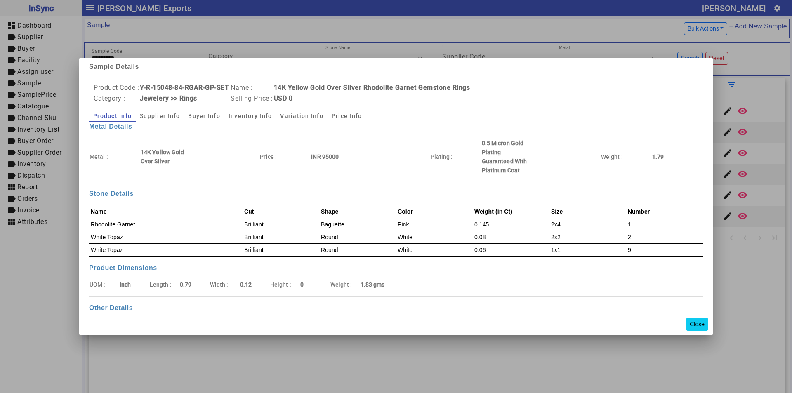
click at [695, 323] on button "Close" at bounding box center [697, 324] width 22 height 13
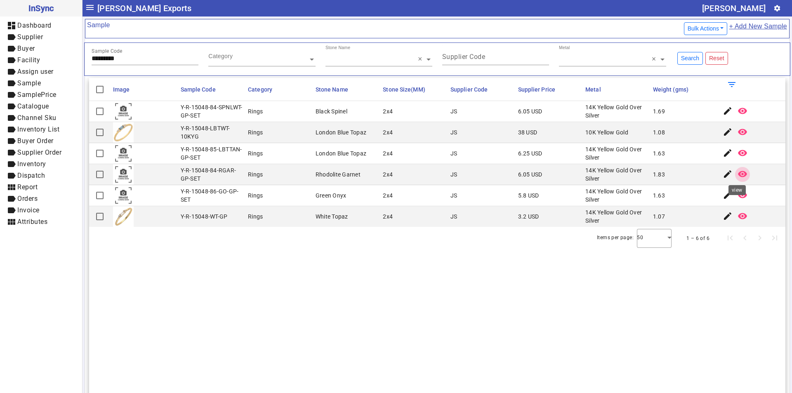
click at [732, 170] on span "button" at bounding box center [742, 174] width 20 height 20
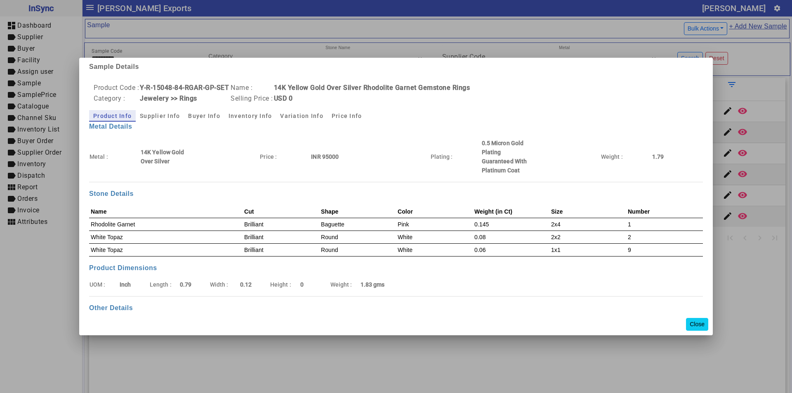
click at [696, 327] on button "Close" at bounding box center [697, 324] width 22 height 13
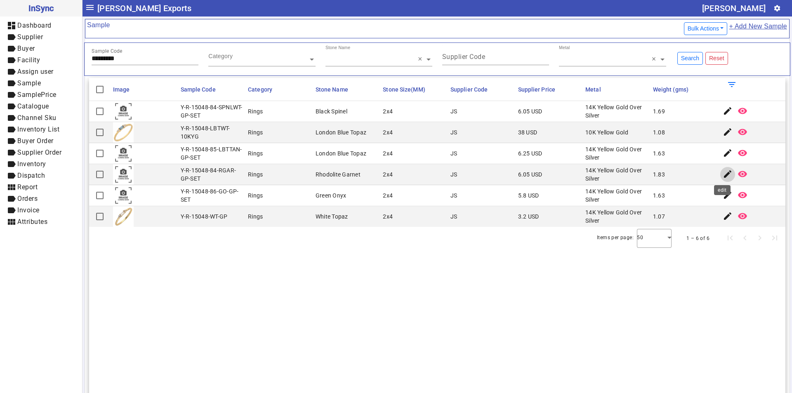
click at [722, 174] on mat-icon "edit" at bounding box center [727, 174] width 10 height 10
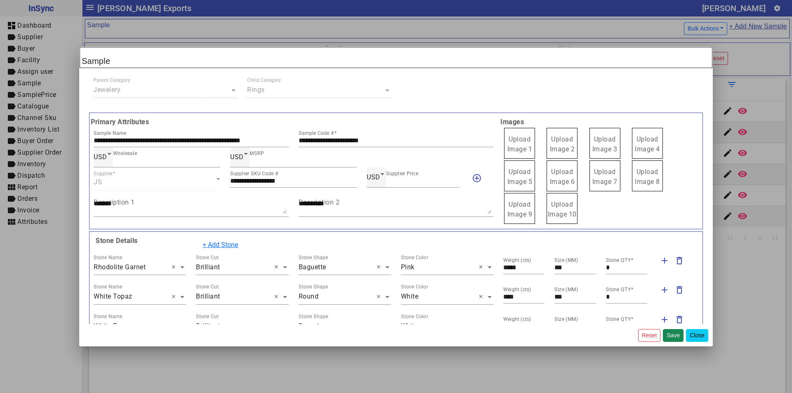
click at [694, 341] on button "Close" at bounding box center [697, 335] width 22 height 13
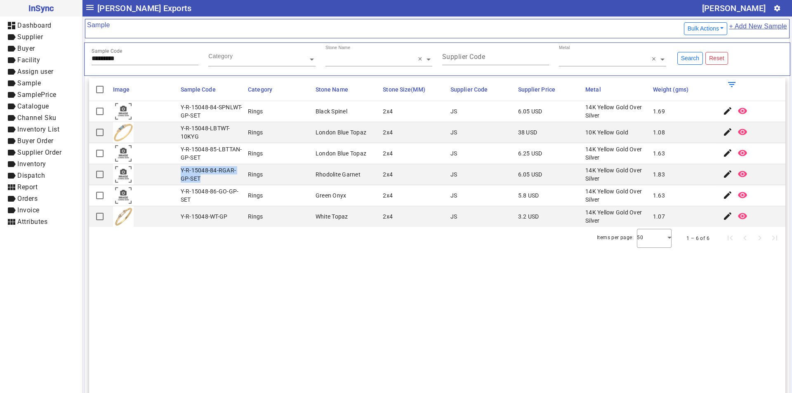
drag, startPoint x: 181, startPoint y: 169, endPoint x: 206, endPoint y: 176, distance: 26.5
click at [206, 176] on div "Y-R-15048-84-RGAR-GP-SET" at bounding box center [212, 174] width 63 height 16
drag, startPoint x: 134, startPoint y: 61, endPoint x: 35, endPoint y: 61, distance: 99.4
click at [35, 61] on mat-drawer-container "InSync dashboard Dashboard label Supplier label Buyer label Facility label Assi…" at bounding box center [396, 196] width 792 height 393
paste input "text"
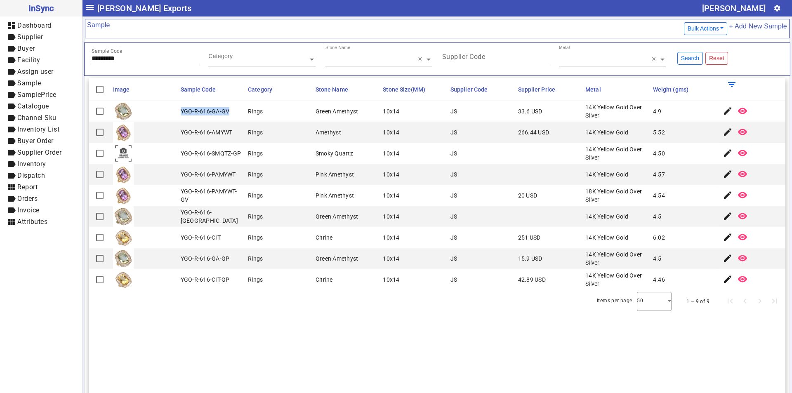
drag, startPoint x: 179, startPoint y: 112, endPoint x: 230, endPoint y: 113, distance: 51.1
click at [230, 113] on mat-cell "YGO-R-616-GA-GV" at bounding box center [212, 111] width 68 height 21
drag, startPoint x: 138, startPoint y: 58, endPoint x: 31, endPoint y: 58, distance: 107.6
click at [31, 58] on mat-drawer-container "InSync dashboard Dashboard label Supplier label Buyer label Facility label Assi…" at bounding box center [396, 196] width 792 height 393
paste input "text"
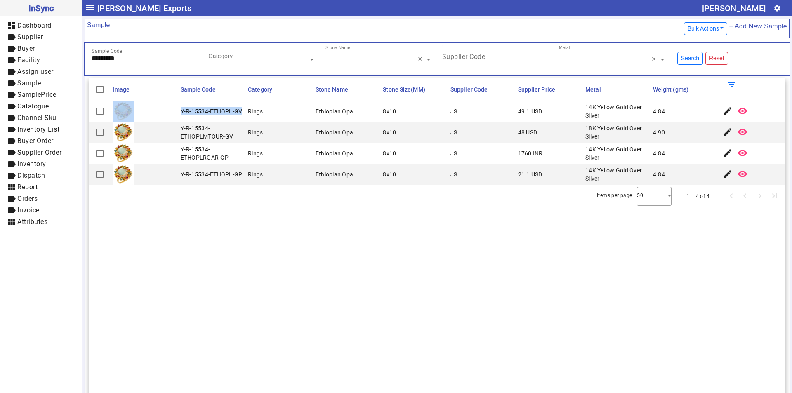
drag, startPoint x: 176, startPoint y: 109, endPoint x: 240, endPoint y: 113, distance: 64.0
click at [240, 113] on mat-row "Y-R-15534-ETHOPL-GV Rings Ethiopian Opal 8x10 JS 49.1 USD 14K Yellow Gold Over …" at bounding box center [437, 111] width 696 height 21
drag, startPoint x: 77, startPoint y: 60, endPoint x: 11, endPoint y: 60, distance: 66.4
click at [11, 60] on mat-drawer-container "InSync dashboard Dashboard label Supplier label Buyer label Facility label Assi…" at bounding box center [396, 196] width 792 height 393
paste input "text"
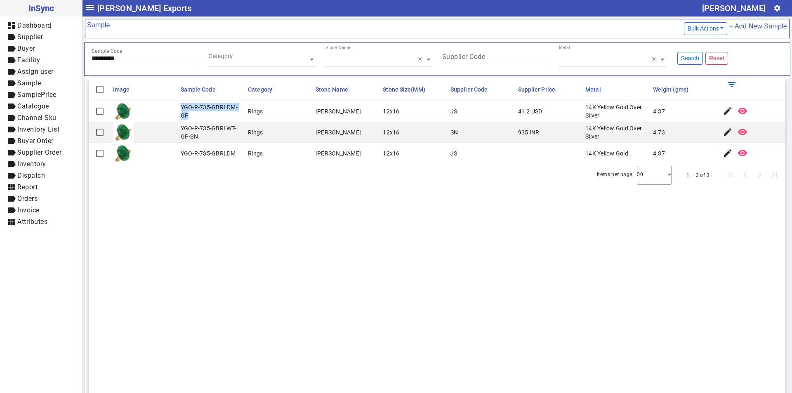
drag, startPoint x: 180, startPoint y: 105, endPoint x: 194, endPoint y: 115, distance: 17.6
click at [194, 115] on div "YGO-R-735-GBRLDM-GP" at bounding box center [212, 111] width 63 height 16
drag, startPoint x: 181, startPoint y: 129, endPoint x: 204, endPoint y: 136, distance: 24.0
click at [204, 136] on div "YGO-R-735-GBRLWT-GP-SN" at bounding box center [212, 132] width 63 height 16
drag, startPoint x: 132, startPoint y: 59, endPoint x: 38, endPoint y: 59, distance: 94.4
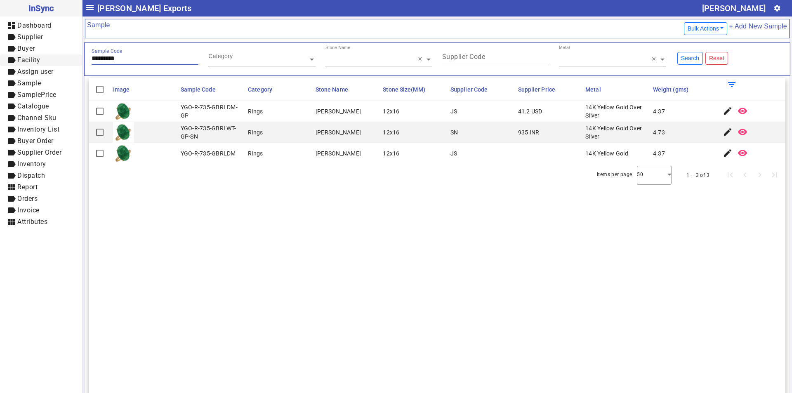
click at [38, 59] on mat-drawer-container "InSync dashboard Dashboard label Supplier label Buyer label Facility label Assi…" at bounding box center [396, 196] width 792 height 393
paste input "text"
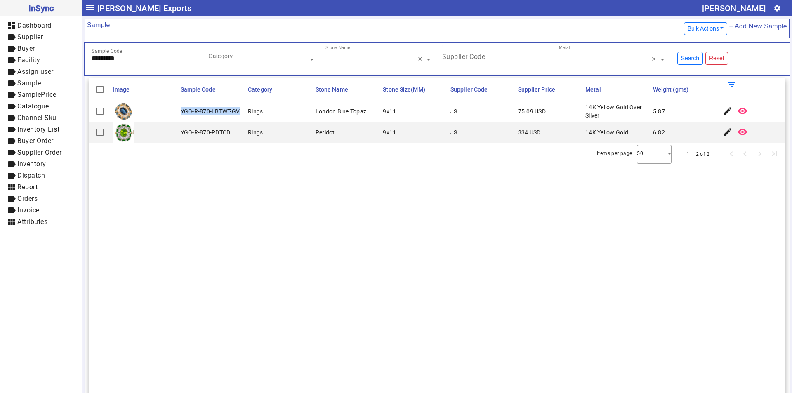
drag, startPoint x: 180, startPoint y: 111, endPoint x: 238, endPoint y: 113, distance: 58.2
click at [238, 113] on div "YGO-R-870-LBTWT-GV" at bounding box center [210, 111] width 59 height 8
drag, startPoint x: 140, startPoint y: 59, endPoint x: 8, endPoint y: 76, distance: 133.5
click at [8, 76] on mat-drawer-container "InSync dashboard Dashboard label Supplier label Buyer label Facility label Assi…" at bounding box center [396, 196] width 792 height 393
paste input "text"
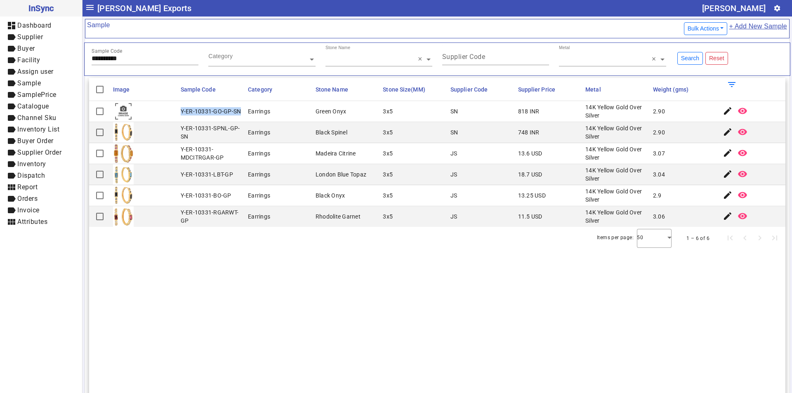
drag, startPoint x: 180, startPoint y: 112, endPoint x: 240, endPoint y: 111, distance: 59.8
click at [240, 111] on mat-cell "Y-ER-10331-GO-GP-SN" at bounding box center [212, 111] width 68 height 21
drag, startPoint x: 140, startPoint y: 61, endPoint x: 24, endPoint y: 61, distance: 115.8
click at [24, 61] on mat-drawer-container "**********" at bounding box center [396, 196] width 792 height 393
paste input "text"
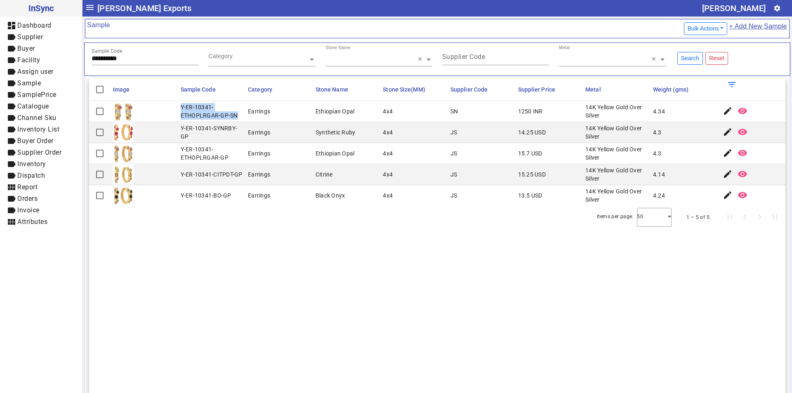
drag, startPoint x: 180, startPoint y: 106, endPoint x: 237, endPoint y: 115, distance: 58.0
click at [237, 115] on div "Y-ER-10341-ETHOPLRGAR-GP-SN" at bounding box center [212, 111] width 63 height 16
drag, startPoint x: 137, startPoint y: 61, endPoint x: 18, endPoint y: 61, distance: 119.1
click at [18, 61] on mat-drawer-container "**********" at bounding box center [396, 196] width 792 height 393
paste input "text"
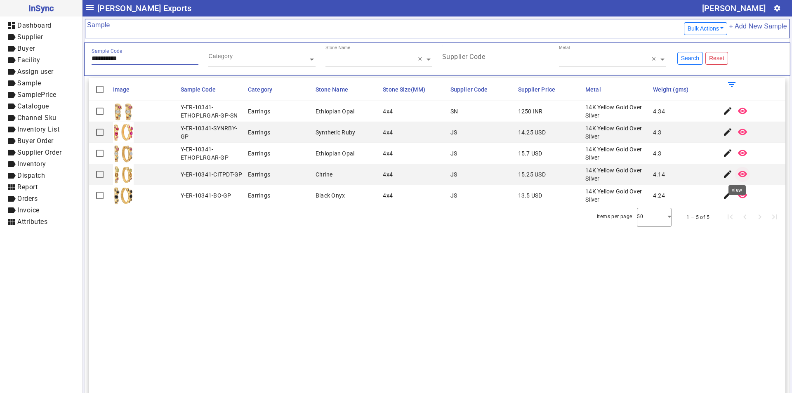
click at [741, 174] on mat-icon "remove_red_eye" at bounding box center [742, 174] width 10 height 10
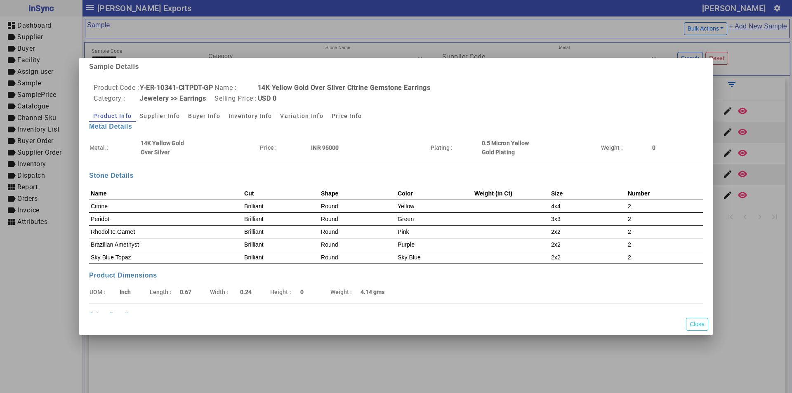
drag, startPoint x: 697, startPoint y: 327, endPoint x: 692, endPoint y: 301, distance: 25.6
click at [697, 326] on button "Close" at bounding box center [697, 324] width 22 height 13
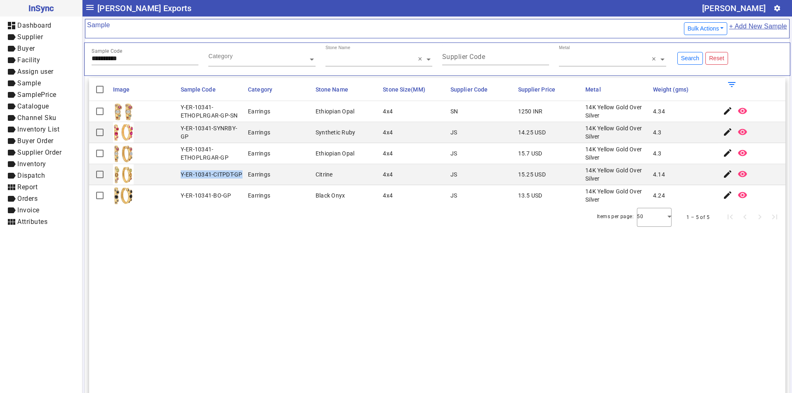
drag, startPoint x: 179, startPoint y: 174, endPoint x: 244, endPoint y: 174, distance: 64.3
click at [244, 174] on mat-cell "Y-ER-10341-CITPDT-GP" at bounding box center [212, 174] width 68 height 21
drag, startPoint x: 135, startPoint y: 60, endPoint x: 50, endPoint y: 66, distance: 85.1
click at [50, 66] on mat-drawer-container "**********" at bounding box center [396, 196] width 792 height 393
paste input "text"
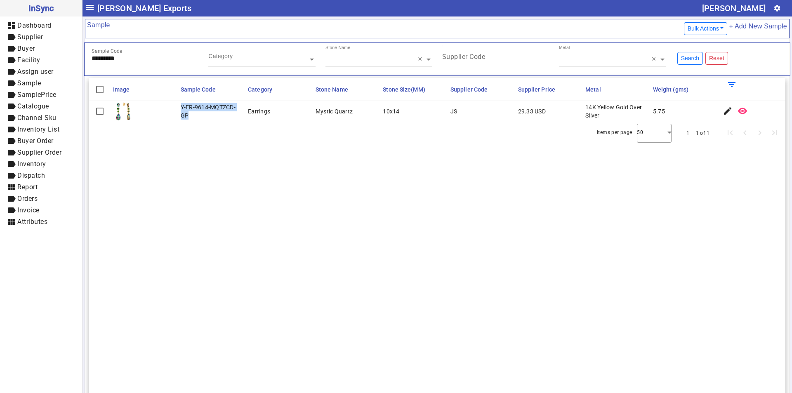
drag, startPoint x: 179, startPoint y: 106, endPoint x: 194, endPoint y: 117, distance: 19.7
click at [194, 117] on mat-cell "Y-ER-9614-MQTZCD-GP" at bounding box center [212, 111] width 68 height 21
drag, startPoint x: 125, startPoint y: 59, endPoint x: 7, endPoint y: 69, distance: 118.8
click at [7, 69] on mat-drawer-container "InSync dashboard Dashboard label Supplier label Buyer label Facility label Assi…" at bounding box center [396, 196] width 792 height 393
paste input "text"
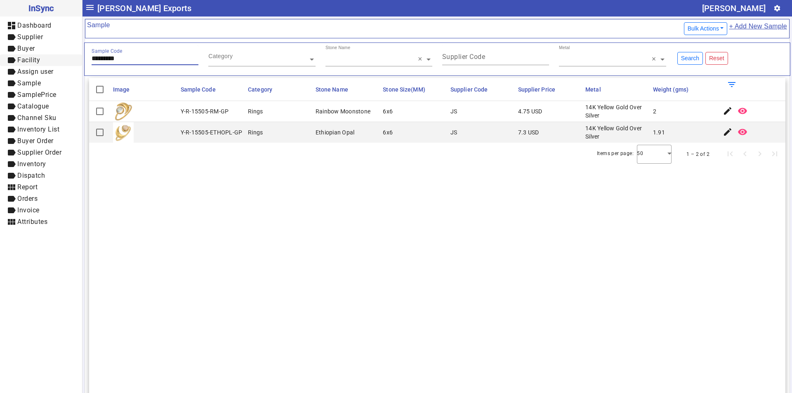
drag, startPoint x: 130, startPoint y: 60, endPoint x: 61, endPoint y: 63, distance: 68.9
click at [61, 63] on mat-drawer-container "InSync dashboard Dashboard label Supplier label Buyer label Facility label Assi…" at bounding box center [396, 196] width 792 height 393
paste input "text"
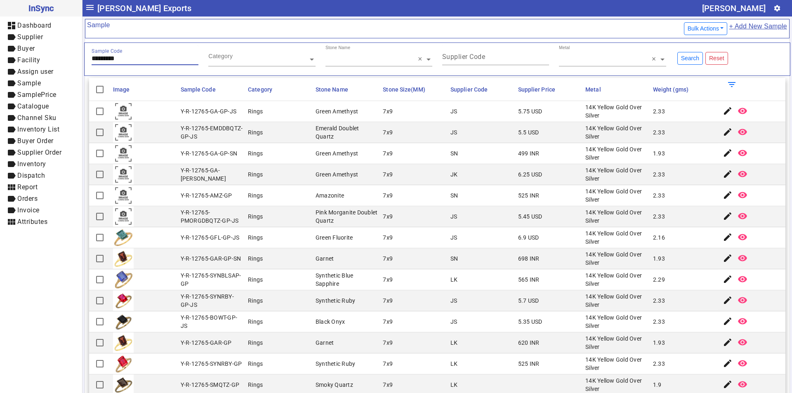
click at [132, 59] on input "*********" at bounding box center [145, 58] width 107 height 7
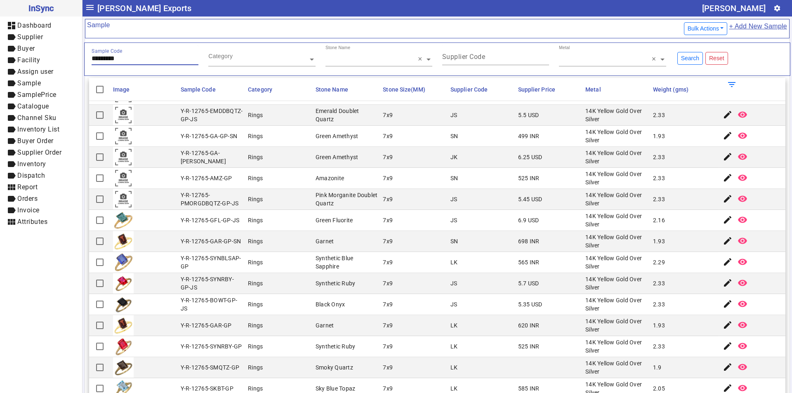
scroll to position [31, 0]
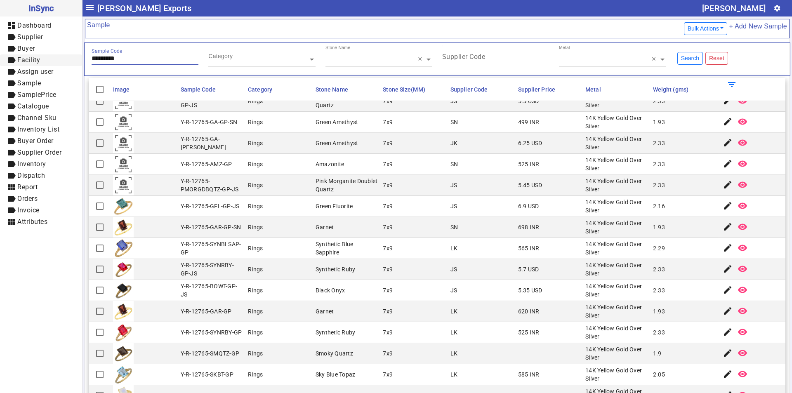
drag, startPoint x: 141, startPoint y: 59, endPoint x: 18, endPoint y: 59, distance: 122.4
click at [18, 59] on mat-drawer-container "InSync dashboard Dashboard label Supplier label Buyer label Facility label Assi…" at bounding box center [396, 196] width 792 height 393
paste input "text"
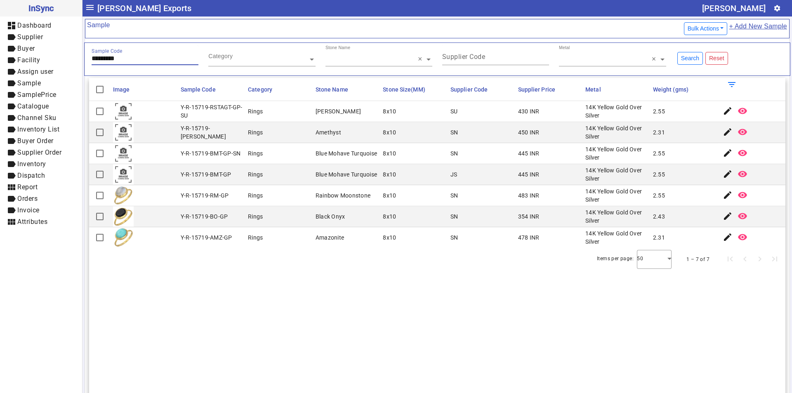
scroll to position [0, 0]
drag, startPoint x: 180, startPoint y: 194, endPoint x: 226, endPoint y: 195, distance: 46.2
click at [226, 195] on div "Y-R-15719-RM-GP" at bounding box center [205, 195] width 48 height 8
drag, startPoint x: 124, startPoint y: 58, endPoint x: 40, endPoint y: 71, distance: 84.7
click at [40, 71] on mat-drawer-container "InSync dashboard Dashboard label Supplier label Buyer label Facility label Assi…" at bounding box center [396, 196] width 792 height 393
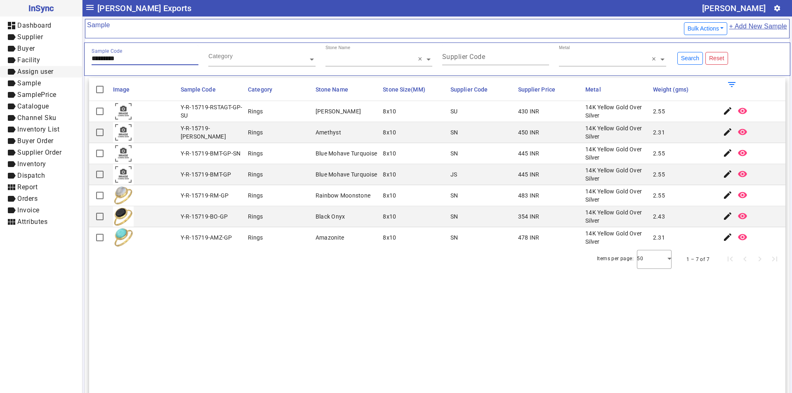
paste input "text"
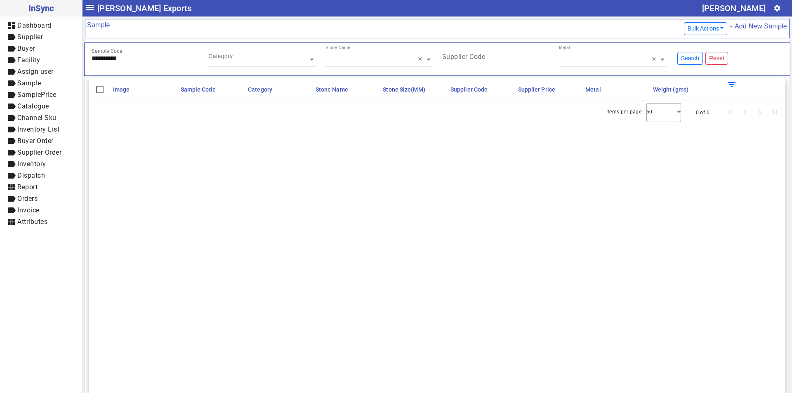
click at [133, 63] on div "**********" at bounding box center [145, 55] width 107 height 20
click at [132, 59] on input "**********" at bounding box center [145, 58] width 107 height 7
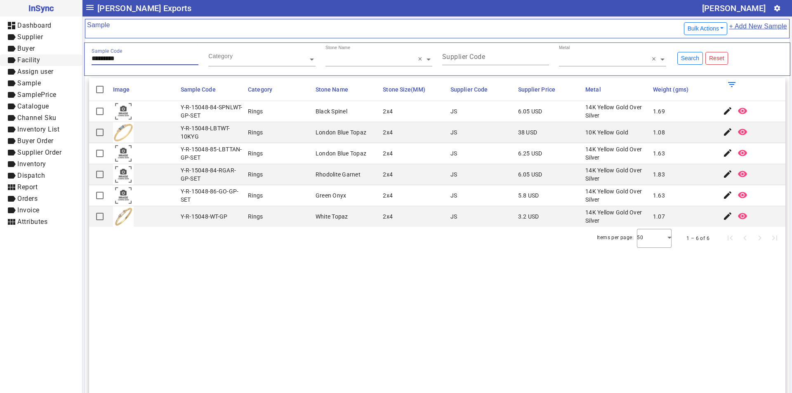
drag, startPoint x: 127, startPoint y: 57, endPoint x: 32, endPoint y: 64, distance: 95.0
click at [32, 64] on mat-drawer-container "InSync dashboard Dashboard label Supplier label Buyer label Facility label Assi…" at bounding box center [396, 196] width 792 height 393
paste input "text"
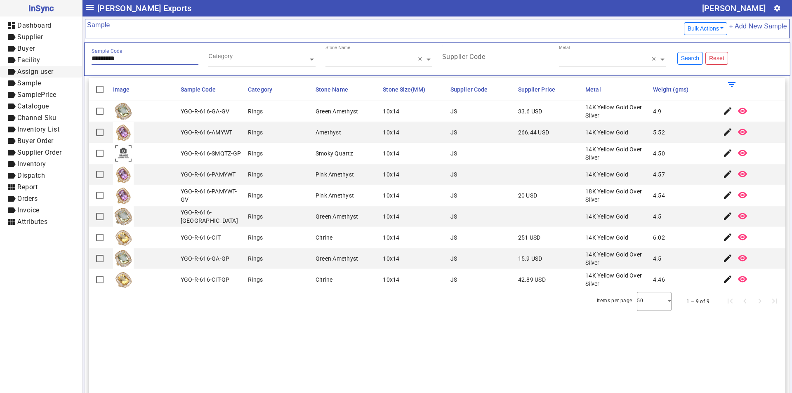
drag, startPoint x: 128, startPoint y: 58, endPoint x: 0, endPoint y: 69, distance: 128.7
click at [0, 69] on mat-drawer-container "InSync dashboard Dashboard label Supplier label Buyer label Facility label Assi…" at bounding box center [396, 196] width 792 height 393
paste input "text"
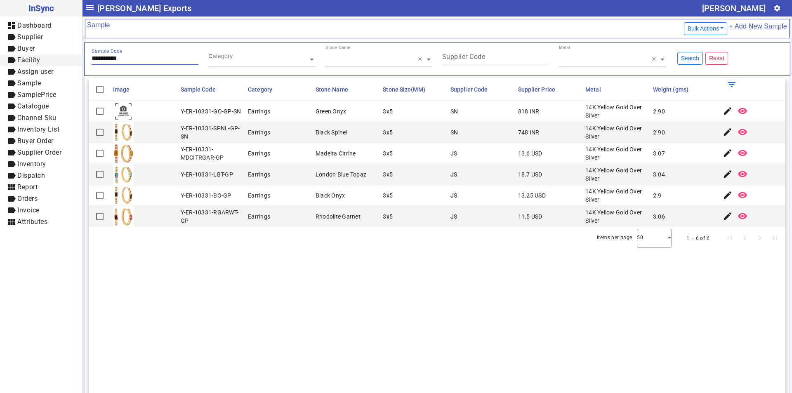
drag, startPoint x: 135, startPoint y: 59, endPoint x: 36, endPoint y: 64, distance: 99.1
click at [36, 64] on mat-drawer-container "**********" at bounding box center [396, 196] width 792 height 393
paste input "text"
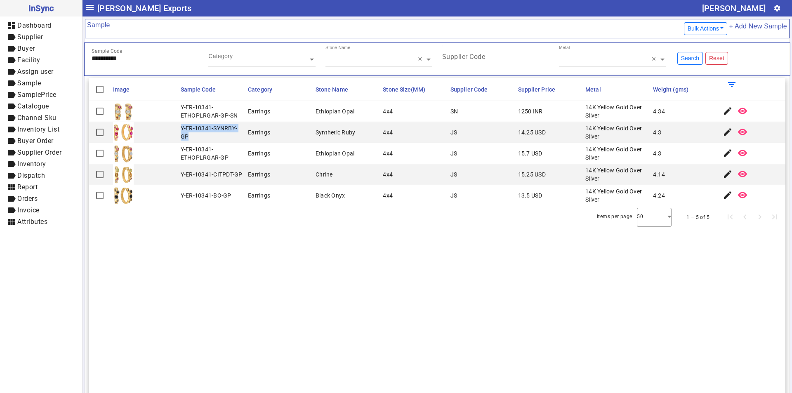
drag, startPoint x: 179, startPoint y: 127, endPoint x: 193, endPoint y: 135, distance: 16.5
click at [193, 135] on mat-cell "Y-ER-10341-SYNRBY-GP" at bounding box center [212, 132] width 68 height 21
drag, startPoint x: 133, startPoint y: 60, endPoint x: 40, endPoint y: 73, distance: 94.0
click at [38, 73] on mat-drawer-container "**********" at bounding box center [396, 196] width 792 height 393
paste input "text"
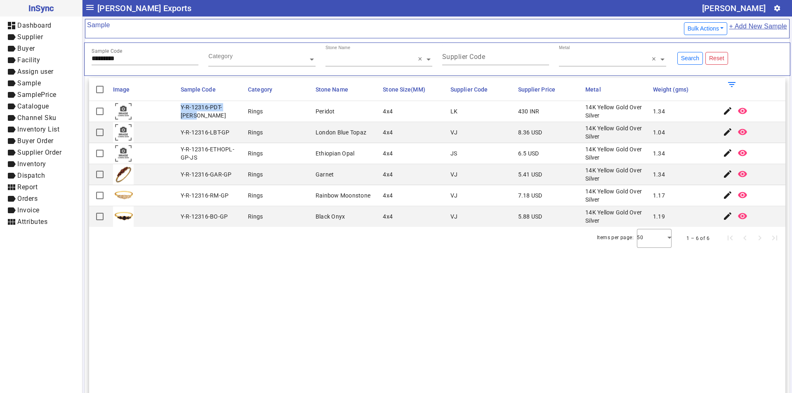
drag, startPoint x: 181, startPoint y: 111, endPoint x: 241, endPoint y: 115, distance: 60.3
click at [241, 115] on mat-cell "Y-R-12316-PDT-GP-LK" at bounding box center [212, 111] width 68 height 21
click at [228, 207] on mat-cell "Y-R-12316-BO-GP" at bounding box center [212, 216] width 68 height 21
drag, startPoint x: 142, startPoint y: 55, endPoint x: 45, endPoint y: 69, distance: 97.4
click at [45, 69] on mat-drawer-container "InSync dashboard Dashboard label Supplier label Buyer label Facility label Assi…" at bounding box center [396, 196] width 792 height 393
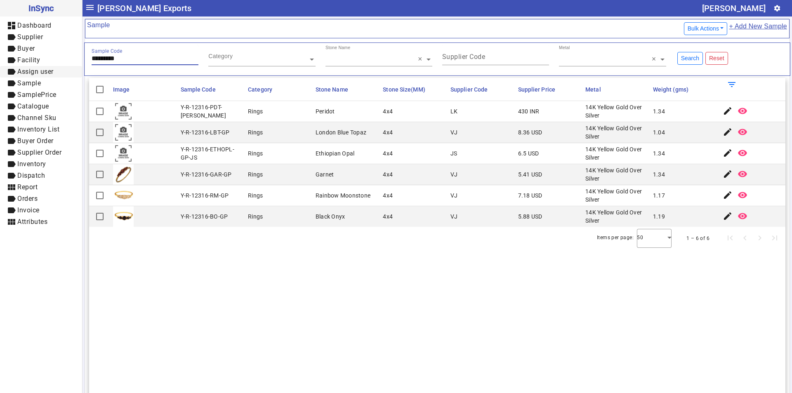
paste input "text"
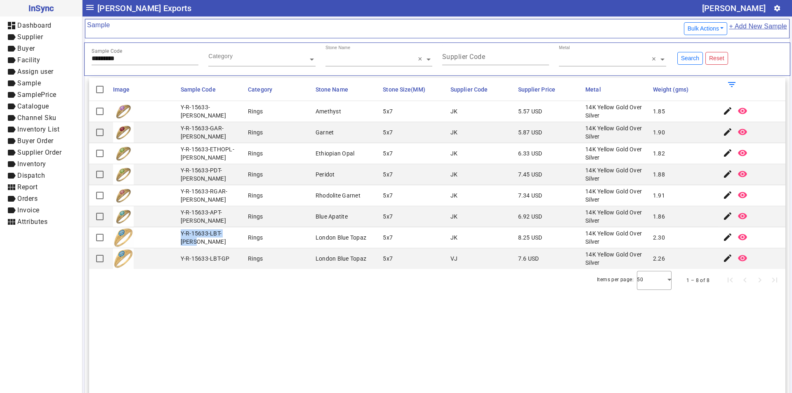
drag, startPoint x: 180, startPoint y: 237, endPoint x: 236, endPoint y: 237, distance: 55.7
click at [236, 237] on div "Y-R-15633-LBT-GP-JK" at bounding box center [212, 237] width 63 height 16
drag, startPoint x: 135, startPoint y: 59, endPoint x: 44, endPoint y: 59, distance: 91.1
click at [44, 59] on mat-drawer-container "InSync dashboard Dashboard label Supplier label Buyer label Facility label Assi…" at bounding box center [396, 196] width 792 height 393
paste input "text"
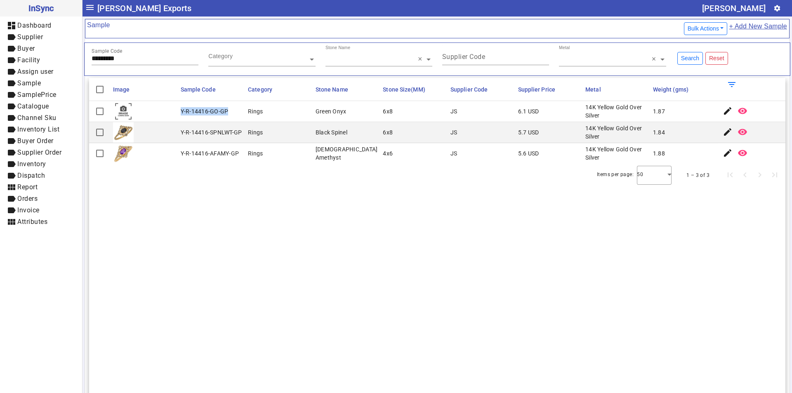
drag, startPoint x: 179, startPoint y: 110, endPoint x: 225, endPoint y: 110, distance: 46.2
click at [225, 110] on mat-cell "Y-R-14416-GO-GP" at bounding box center [212, 111] width 68 height 21
click at [33, 85] on span "Sample" at bounding box center [28, 83] width 23 height 8
drag, startPoint x: 133, startPoint y: 56, endPoint x: 83, endPoint y: 63, distance: 50.8
click at [83, 63] on div "Sample Bulk Actions Export Format Export Sample Import Sample + Add New Sample …" at bounding box center [436, 247] width 709 height 463
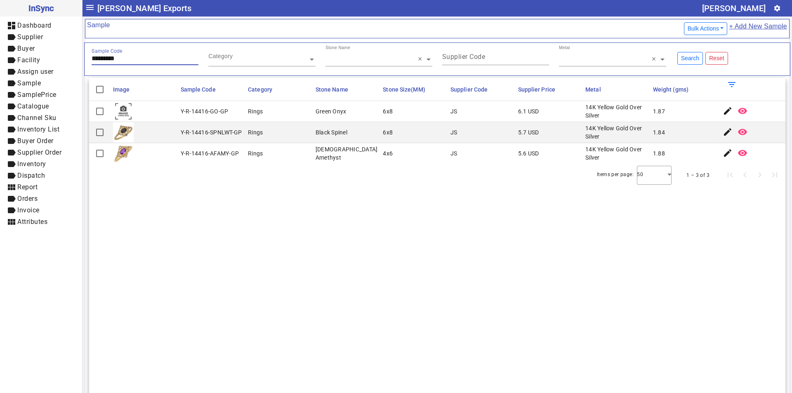
paste input "text"
click at [96, 55] on input "********" at bounding box center [145, 58] width 107 height 7
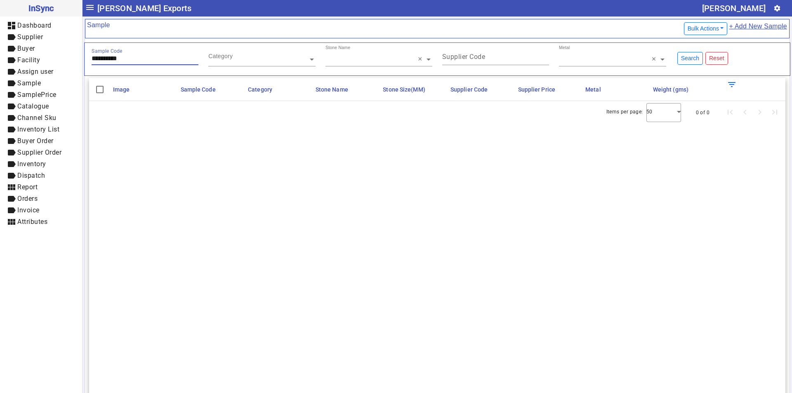
click at [133, 58] on input "**********" at bounding box center [145, 58] width 107 height 7
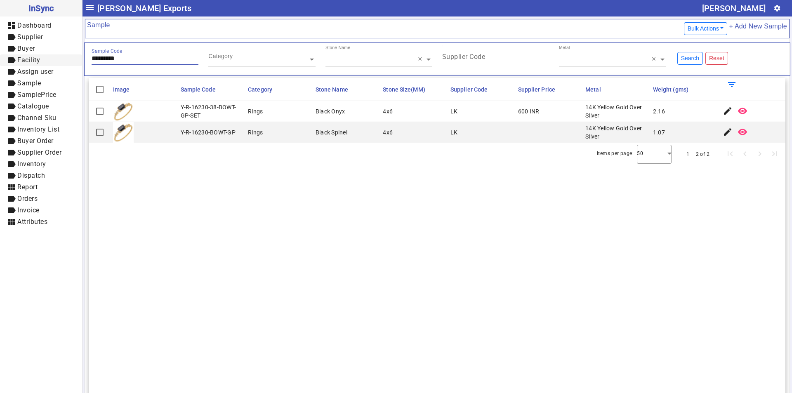
drag, startPoint x: 137, startPoint y: 55, endPoint x: 72, endPoint y: 64, distance: 65.8
click at [72, 64] on mat-drawer-container "InSync dashboard Dashboard label Supplier label Buyer label Facility label Assi…" at bounding box center [396, 196] width 792 height 393
paste input "text"
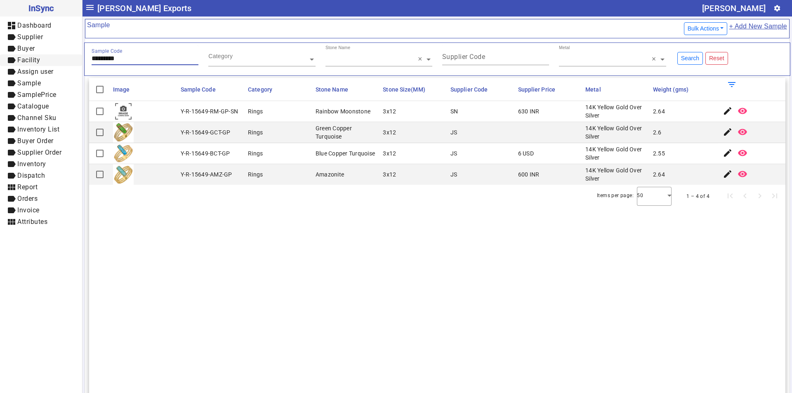
drag, startPoint x: 127, startPoint y: 56, endPoint x: 53, endPoint y: 62, distance: 74.8
click at [42, 62] on mat-drawer-container "InSync dashboard Dashboard label Supplier label Buyer label Facility label Assi…" at bounding box center [396, 196] width 792 height 393
paste input "text"
click at [105, 59] on input "*******" at bounding box center [145, 58] width 107 height 7
type input "*********"
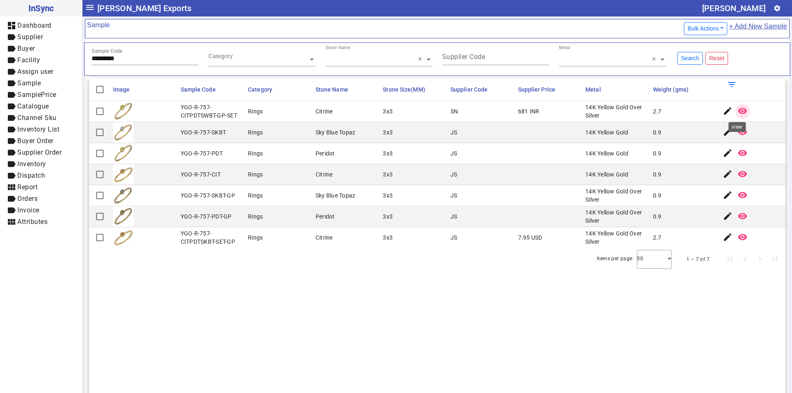
click at [739, 111] on mat-icon "remove_red_eye" at bounding box center [742, 111] width 10 height 10
click at [738, 239] on mat-icon "remove_red_eye" at bounding box center [742, 237] width 10 height 10
click at [738, 235] on mat-icon "remove_red_eye" at bounding box center [742, 237] width 10 height 10
click at [737, 111] on mat-icon "remove_red_eye" at bounding box center [742, 111] width 10 height 10
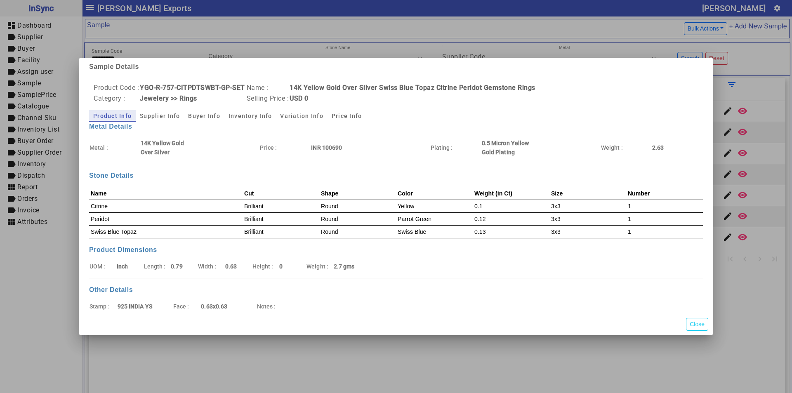
click at [462, 24] on div at bounding box center [396, 196] width 792 height 393
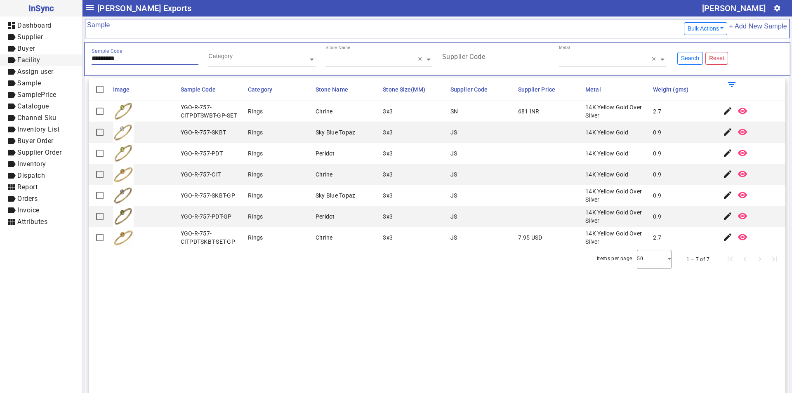
drag, startPoint x: 146, startPoint y: 60, endPoint x: 5, endPoint y: 57, distance: 141.9
click at [0, 61] on mat-drawer-container "InSync dashboard Dashboard label Supplier label Buyer label Facility label Assi…" at bounding box center [396, 196] width 792 height 393
paste input "text"
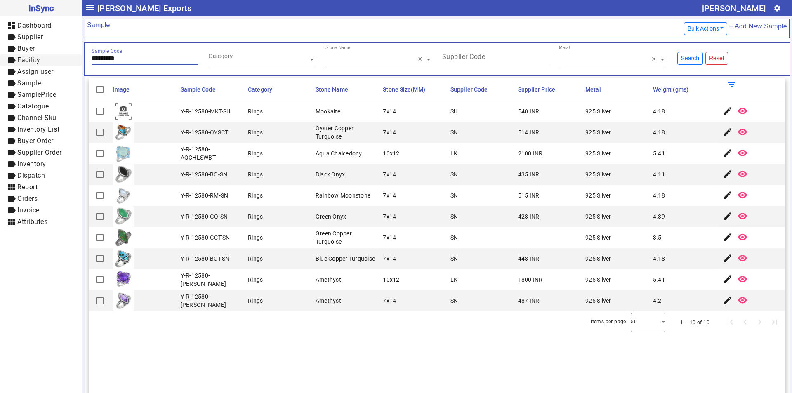
drag, startPoint x: 137, startPoint y: 58, endPoint x: 65, endPoint y: 58, distance: 72.6
click at [65, 58] on mat-drawer-container "InSync dashboard Dashboard label Supplier label Buyer label Facility label Assi…" at bounding box center [396, 196] width 792 height 393
paste input "text"
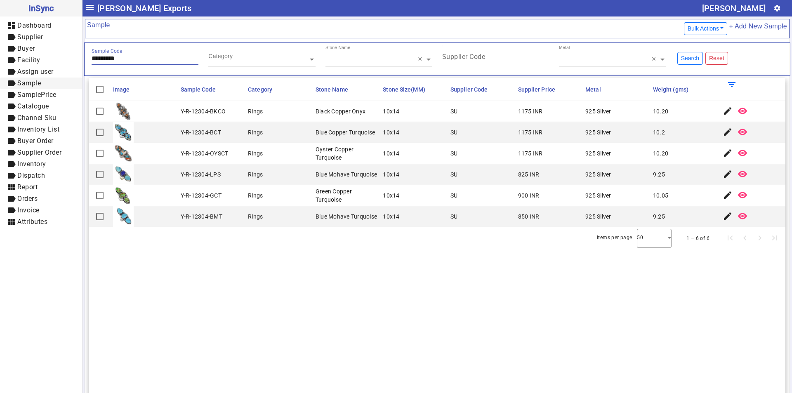
drag, startPoint x: 147, startPoint y: 59, endPoint x: 12, endPoint y: 80, distance: 136.6
click at [12, 80] on mat-drawer-container "InSync dashboard Dashboard label Supplier label Buyer label Facility label Assi…" at bounding box center [396, 196] width 792 height 393
paste input "text"
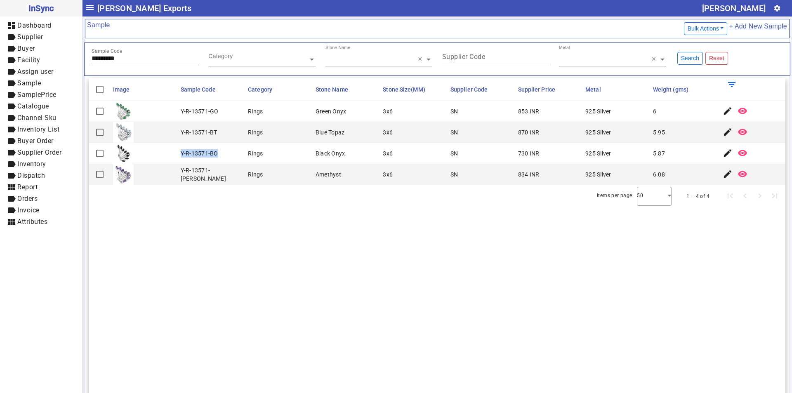
drag, startPoint x: 179, startPoint y: 153, endPoint x: 224, endPoint y: 155, distance: 45.4
click at [224, 155] on mat-cell "Y-R-13571-BO" at bounding box center [212, 153] width 68 height 21
drag, startPoint x: 125, startPoint y: 57, endPoint x: 59, endPoint y: 67, distance: 67.5
click at [59, 67] on mat-drawer-container "InSync dashboard Dashboard label Supplier label Buyer label Facility label Assi…" at bounding box center [396, 196] width 792 height 393
paste input "text"
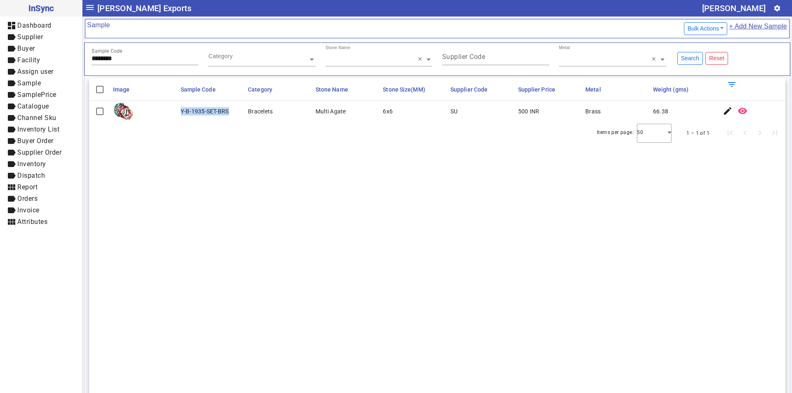
drag, startPoint x: 183, startPoint y: 111, endPoint x: 228, endPoint y: 114, distance: 45.0
click at [231, 113] on mat-cell "Y-B-1935-SET-BRS" at bounding box center [212, 111] width 68 height 21
drag, startPoint x: 139, startPoint y: 61, endPoint x: 31, endPoint y: 59, distance: 107.2
click at [31, 60] on mat-drawer-container "InSync dashboard Dashboard label Supplier label Buyer label Facility label Assi…" at bounding box center [396, 196] width 792 height 393
paste input "text"
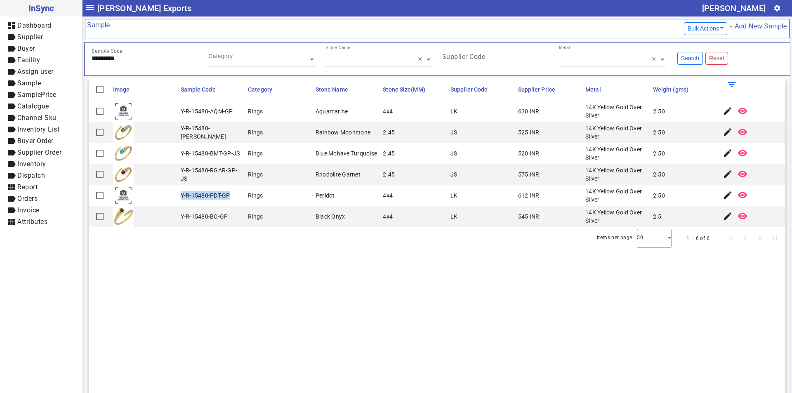
drag, startPoint x: 181, startPoint y: 194, endPoint x: 229, endPoint y: 194, distance: 48.2
click at [229, 194] on mat-cell "Y-R-15480-PDT-GP" at bounding box center [212, 195] width 68 height 21
drag, startPoint x: 129, startPoint y: 58, endPoint x: 63, endPoint y: 58, distance: 66.0
click at [63, 58] on mat-drawer-container "InSync dashboard Dashboard label Supplier label Buyer label Facility label Assi…" at bounding box center [396, 196] width 792 height 393
paste input "text"
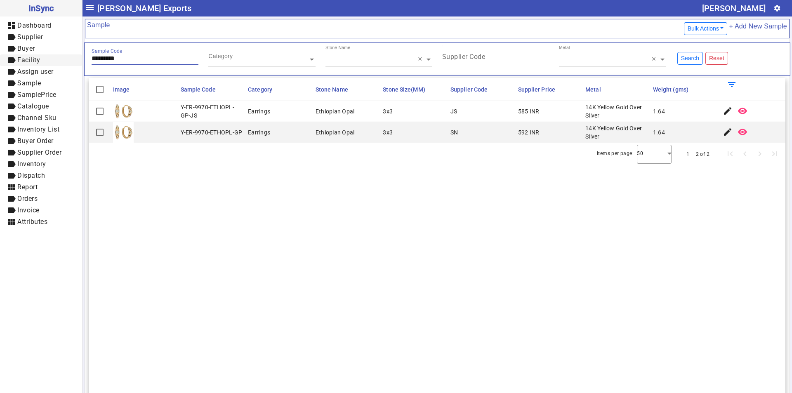
drag, startPoint x: 131, startPoint y: 55, endPoint x: 62, endPoint y: 65, distance: 70.0
click at [62, 65] on mat-drawer-container "InSync dashboard Dashboard label Supplier label Buyer label Facility label Assi…" at bounding box center [396, 196] width 792 height 393
paste input "text"
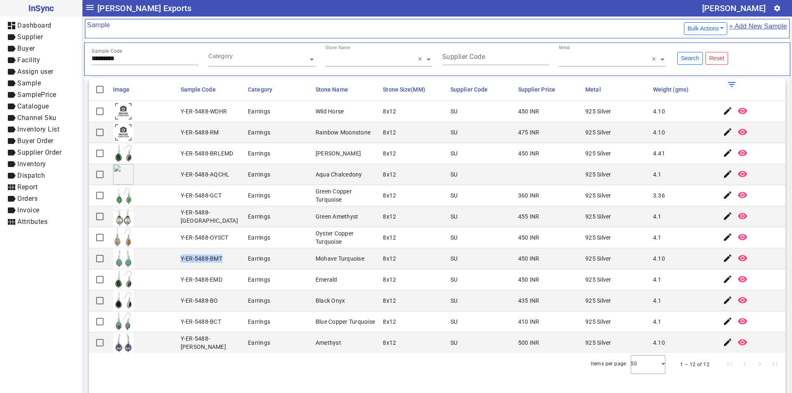
drag, startPoint x: 180, startPoint y: 257, endPoint x: 225, endPoint y: 257, distance: 44.9
click at [225, 257] on mat-cell "Y-ER-5488-BMT" at bounding box center [212, 258] width 68 height 21
drag, startPoint x: 128, startPoint y: 59, endPoint x: 31, endPoint y: 67, distance: 97.6
click at [31, 67] on mat-drawer-container "InSync dashboard Dashboard label Supplier label Buyer label Facility label Assi…" at bounding box center [396, 196] width 792 height 393
paste input "text"
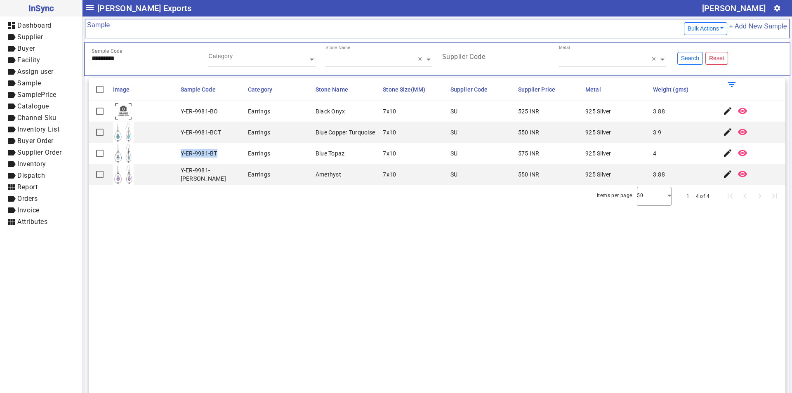
drag, startPoint x: 179, startPoint y: 151, endPoint x: 218, endPoint y: 154, distance: 38.4
click at [218, 154] on mat-cell "Y-ER-9981-BT" at bounding box center [212, 153] width 68 height 21
drag, startPoint x: 138, startPoint y: 57, endPoint x: 0, endPoint y: 59, distance: 137.7
click at [0, 59] on mat-drawer-container "InSync dashboard Dashboard label Supplier label Buyer label Facility label Assi…" at bounding box center [396, 196] width 792 height 393
paste input "text"
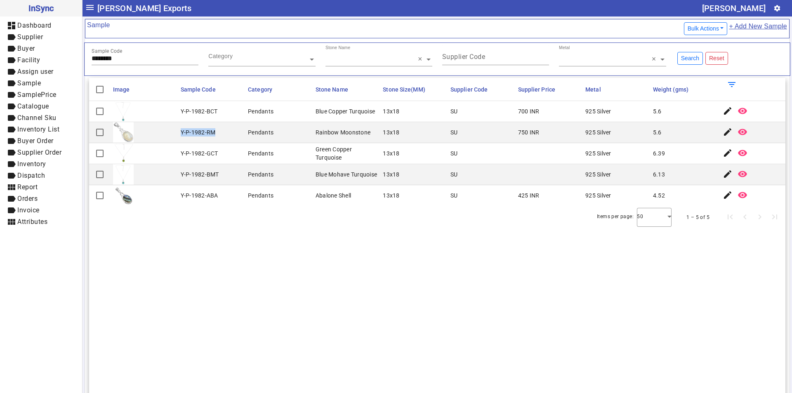
drag, startPoint x: 179, startPoint y: 130, endPoint x: 215, endPoint y: 134, distance: 36.6
click at [215, 134] on mat-cell "Y-P-1982-RM" at bounding box center [212, 132] width 68 height 21
drag, startPoint x: 99, startPoint y: 58, endPoint x: 7, endPoint y: 58, distance: 92.8
click at [7, 58] on mat-drawer-container "InSync dashboard Dashboard label Supplier label Buyer label Facility label Assi…" at bounding box center [396, 196] width 792 height 393
paste input "text"
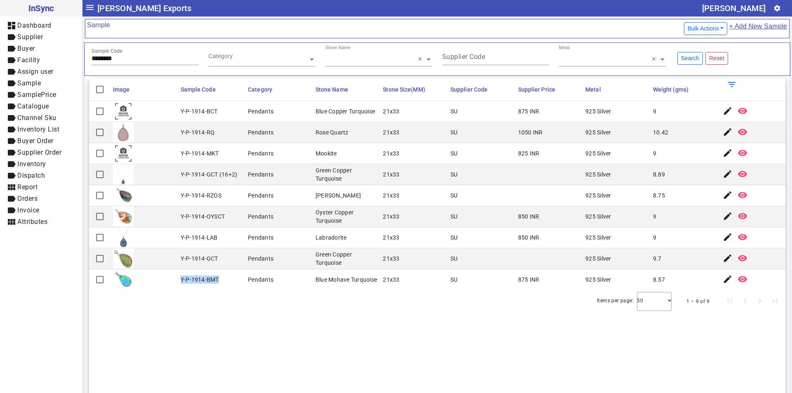
drag, startPoint x: 180, startPoint y: 278, endPoint x: 227, endPoint y: 278, distance: 46.6
click at [227, 278] on mat-cell "Y-P-1914-BMT" at bounding box center [212, 279] width 68 height 21
drag, startPoint x: 131, startPoint y: 56, endPoint x: 68, endPoint y: 61, distance: 62.5
click at [68, 61] on mat-drawer-container "InSync dashboard Dashboard label Supplier label Buyer label Facility label Assi…" at bounding box center [396, 196] width 792 height 393
paste input "text"
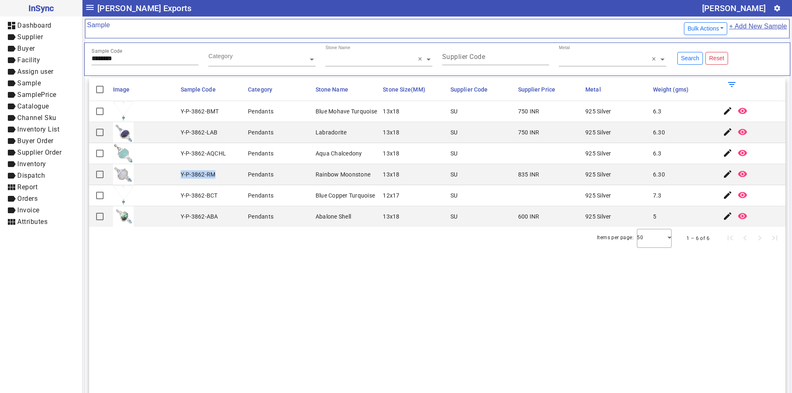
drag, startPoint x: 181, startPoint y: 173, endPoint x: 219, endPoint y: 173, distance: 37.9
click at [219, 173] on mat-cell "Y-P-3862-RM" at bounding box center [212, 174] width 68 height 21
drag, startPoint x: 126, startPoint y: 59, endPoint x: 19, endPoint y: 72, distance: 108.4
click at [18, 72] on mat-drawer-container "InSync dashboard Dashboard label Supplier label Buyer label Facility label Assi…" at bounding box center [396, 196] width 792 height 393
paste input "text"
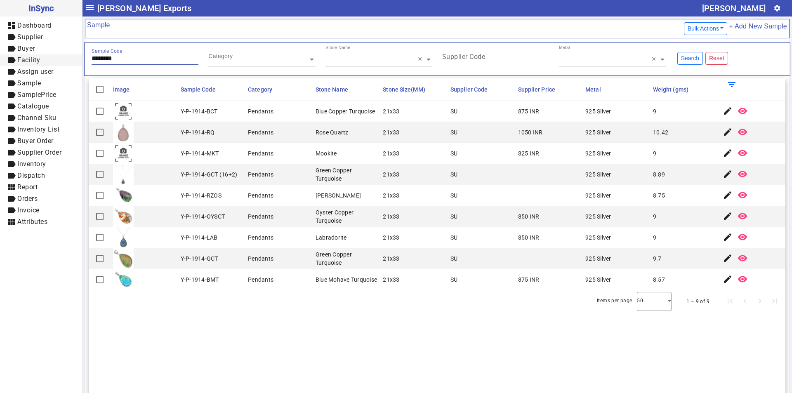
drag, startPoint x: 130, startPoint y: 60, endPoint x: 40, endPoint y: 60, distance: 89.9
click at [40, 60] on mat-drawer-container "InSync dashboard Dashboard label Supplier label Buyer label Facility label Assi…" at bounding box center [396, 196] width 792 height 393
paste input "text"
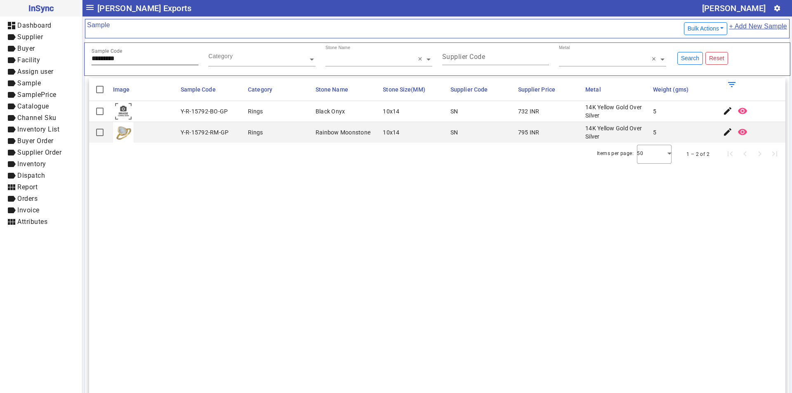
drag, startPoint x: 131, startPoint y: 52, endPoint x: 110, endPoint y: 56, distance: 21.8
click at [110, 56] on div "Sample Code *********" at bounding box center [145, 55] width 107 height 20
drag, startPoint x: 130, startPoint y: 56, endPoint x: 0, endPoint y: 55, distance: 130.3
click at [0, 58] on mat-drawer-container "InSync dashboard Dashboard label Supplier label Buyer label Facility label Assi…" at bounding box center [396, 196] width 792 height 393
paste input "text"
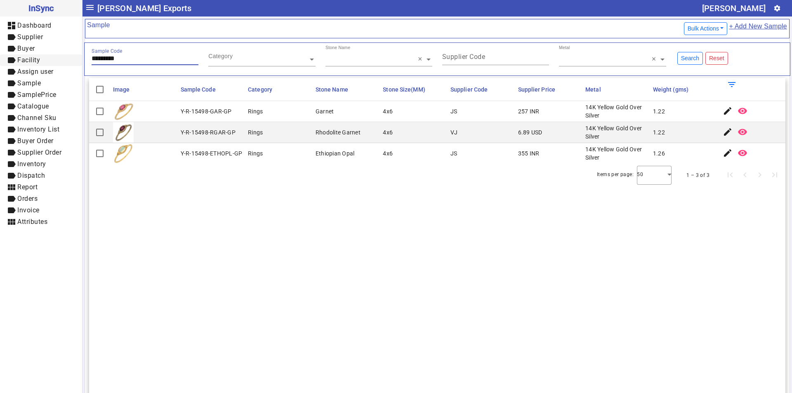
drag, startPoint x: 127, startPoint y: 58, endPoint x: 52, endPoint y: 60, distance: 74.7
click at [52, 60] on mat-drawer-container "InSync dashboard Dashboard label Supplier label Buyer label Facility label Assi…" at bounding box center [396, 196] width 792 height 393
paste input "text"
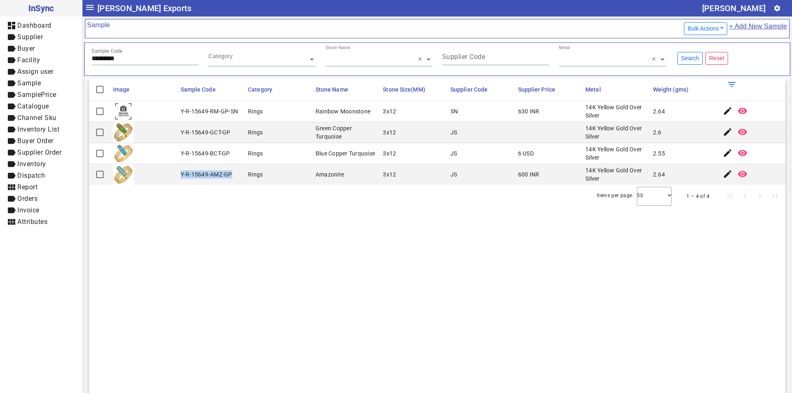
drag, startPoint x: 179, startPoint y: 173, endPoint x: 231, endPoint y: 177, distance: 52.9
click at [231, 177] on mat-cell "Y-R-15649-AMZ-GP" at bounding box center [212, 174] width 68 height 21
drag, startPoint x: 129, startPoint y: 56, endPoint x: 61, endPoint y: 56, distance: 67.2
click at [61, 56] on mat-drawer-container "InSync dashboard Dashboard label Supplier label Buyer label Facility label Assi…" at bounding box center [396, 196] width 792 height 393
paste input "text"
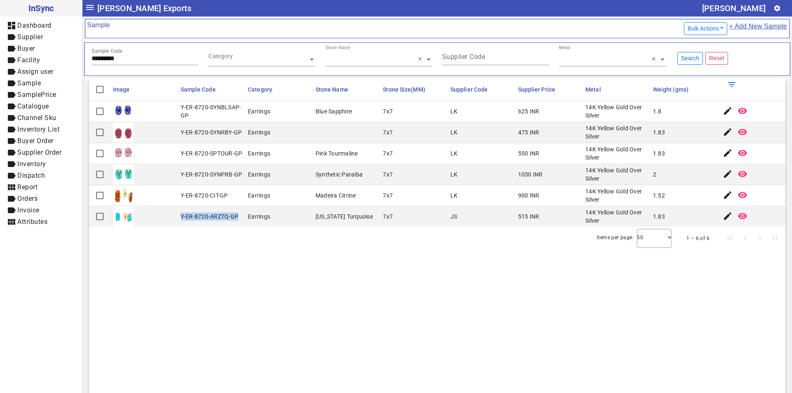
drag, startPoint x: 180, startPoint y: 216, endPoint x: 236, endPoint y: 216, distance: 56.5
click at [236, 216] on div "Y-ER-8720-ARZTQ-GP" at bounding box center [210, 216] width 58 height 8
drag, startPoint x: 132, startPoint y: 59, endPoint x: 25, endPoint y: 58, distance: 107.2
click at [25, 58] on mat-drawer-container "InSync dashboard Dashboard label Supplier label Buyer label Facility label Assi…" at bounding box center [396, 196] width 792 height 393
paste input "text"
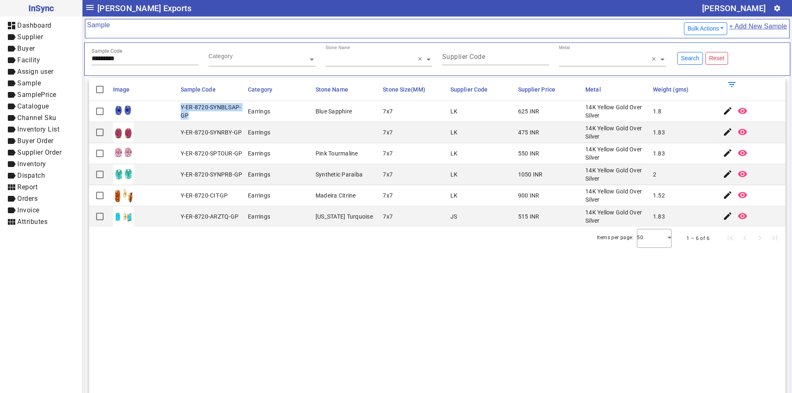
drag, startPoint x: 180, startPoint y: 106, endPoint x: 195, endPoint y: 116, distance: 18.6
click at [195, 116] on div "Y-ER-8720-SYNBLSAP-GP" at bounding box center [212, 111] width 63 height 16
drag, startPoint x: 129, startPoint y: 57, endPoint x: 59, endPoint y: 58, distance: 70.9
click at [59, 58] on mat-drawer-container "InSync dashboard Dashboard label Supplier label Buyer label Facility label Assi…" at bounding box center [396, 196] width 792 height 393
paste input "text"
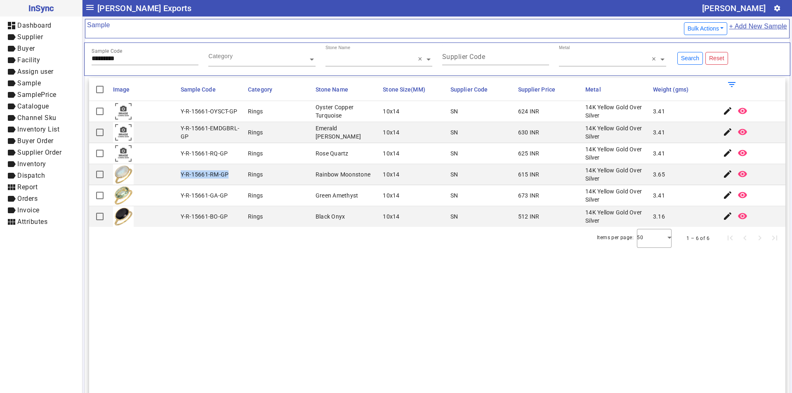
drag, startPoint x: 177, startPoint y: 174, endPoint x: 231, endPoint y: 176, distance: 54.1
click at [231, 176] on mat-cell "Y-R-15661-RM-GP" at bounding box center [212, 174] width 68 height 21
drag, startPoint x: 135, startPoint y: 59, endPoint x: 7, endPoint y: 60, distance: 127.8
click at [7, 60] on mat-drawer-container "InSync dashboard Dashboard label Supplier label Buyer label Facility label Assi…" at bounding box center [396, 196] width 792 height 393
paste input "text"
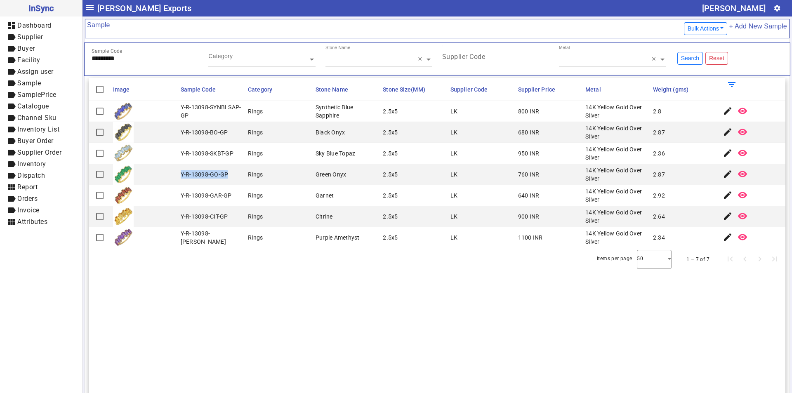
drag, startPoint x: 179, startPoint y: 174, endPoint x: 227, endPoint y: 176, distance: 47.9
click at [227, 176] on mat-cell "Y-R-13098-GO-GP" at bounding box center [212, 174] width 68 height 21
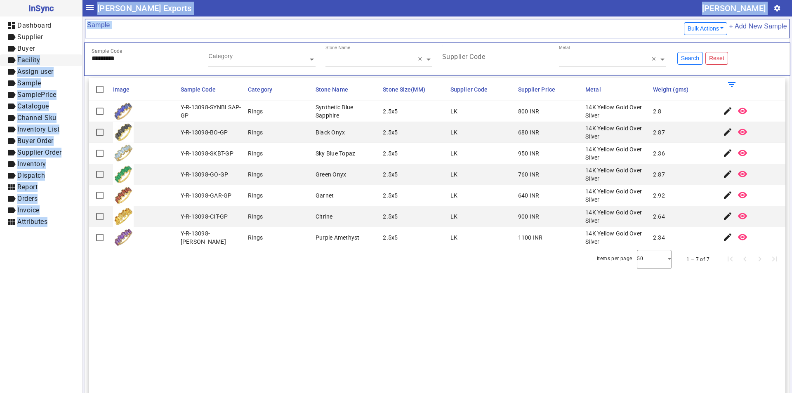
drag, startPoint x: 136, startPoint y: 54, endPoint x: 11, endPoint y: 54, distance: 124.5
click at [11, 54] on mat-drawer-container "InSync dashboard Dashboard label Supplier label Buyer label Facility label Assi…" at bounding box center [396, 196] width 792 height 393
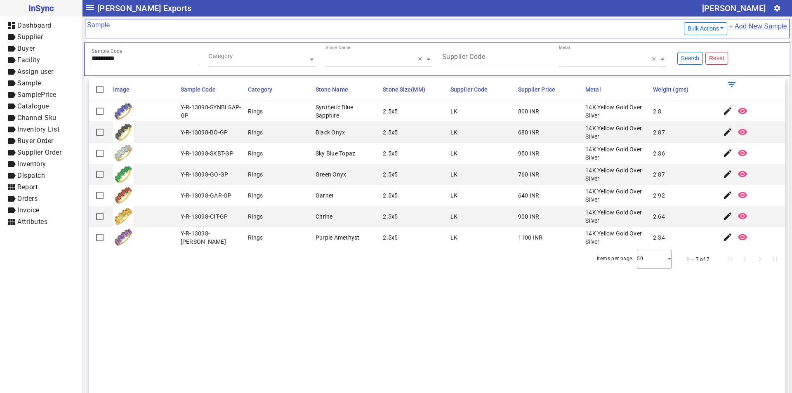
click at [128, 63] on div "Sample Code *********" at bounding box center [145, 55] width 107 height 20
drag, startPoint x: 132, startPoint y: 59, endPoint x: 40, endPoint y: 58, distance: 92.4
click at [40, 58] on mat-drawer-container "InSync dashboard Dashboard label Supplier label Buyer label Facility label Assi…" at bounding box center [396, 196] width 792 height 393
paste input "text"
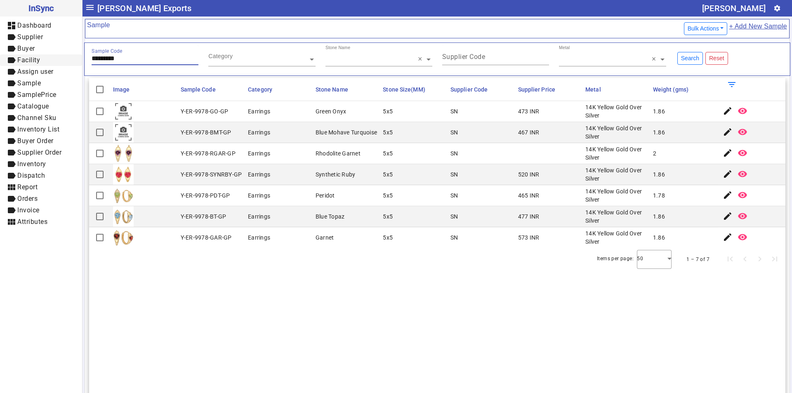
drag, startPoint x: 130, startPoint y: 60, endPoint x: 47, endPoint y: 60, distance: 82.9
click at [47, 60] on mat-drawer-container "InSync dashboard Dashboard label Supplier label Buyer label Facility label Assi…" at bounding box center [396, 196] width 792 height 393
paste input "text"
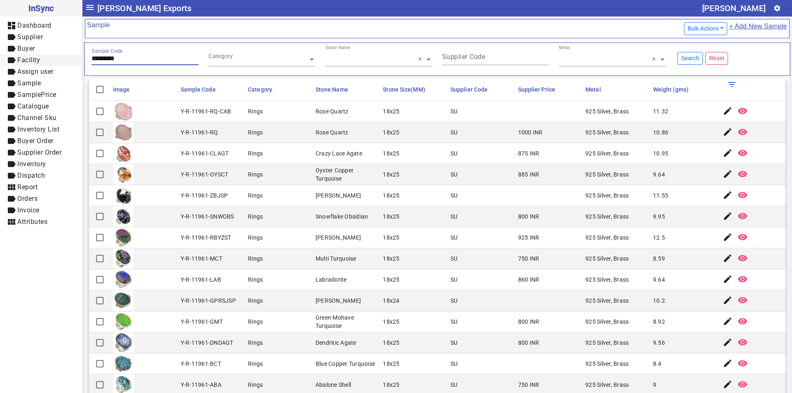
drag, startPoint x: 133, startPoint y: 59, endPoint x: 47, endPoint y: 59, distance: 86.2
click at [47, 59] on mat-drawer-container "InSync dashboard Dashboard label Supplier label Buyer label Facility label Assi…" at bounding box center [396, 196] width 792 height 393
paste input "text"
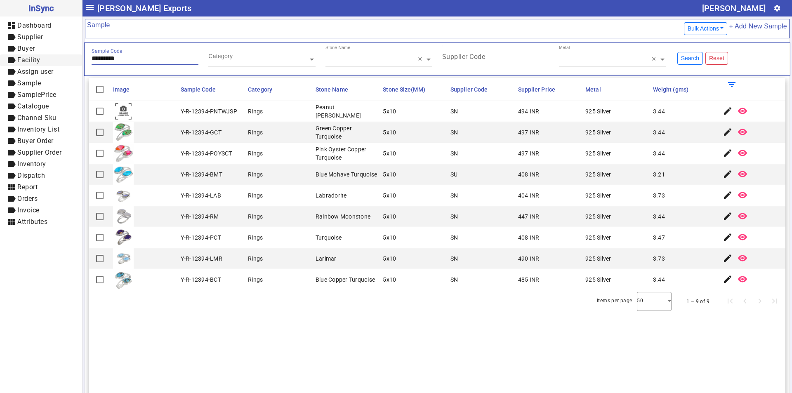
drag, startPoint x: 133, startPoint y: 59, endPoint x: 22, endPoint y: 54, distance: 111.4
click at [22, 54] on mat-drawer-container "InSync dashboard Dashboard label Supplier label Buyer label Facility label Assi…" at bounding box center [396, 196] width 792 height 393
paste input "text"
drag, startPoint x: 200, startPoint y: 155, endPoint x: 235, endPoint y: 155, distance: 35.0
click at [235, 155] on mat-cell "Y-R-12394-POYSCT" at bounding box center [212, 153] width 68 height 21
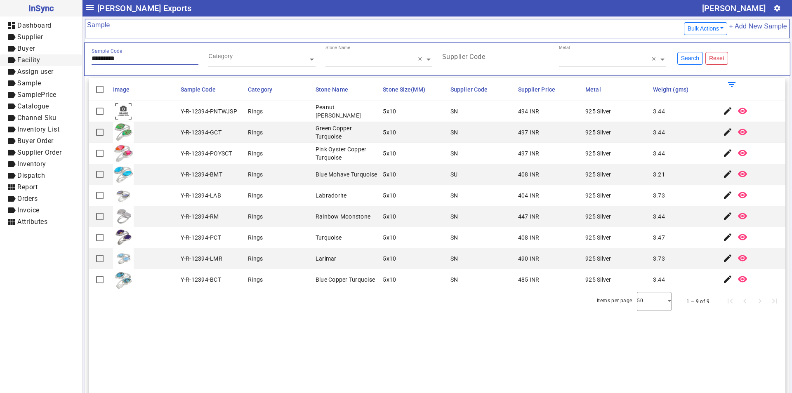
drag, startPoint x: 129, startPoint y: 61, endPoint x: 50, endPoint y: 59, distance: 79.6
click at [50, 60] on mat-drawer-container "InSync dashboard Dashboard label Supplier label Buyer label Facility label Assi…" at bounding box center [396, 196] width 792 height 393
paste input "text"
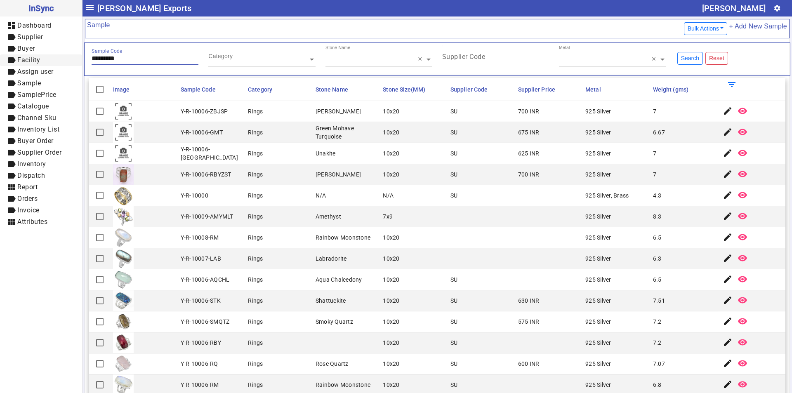
type input "********"
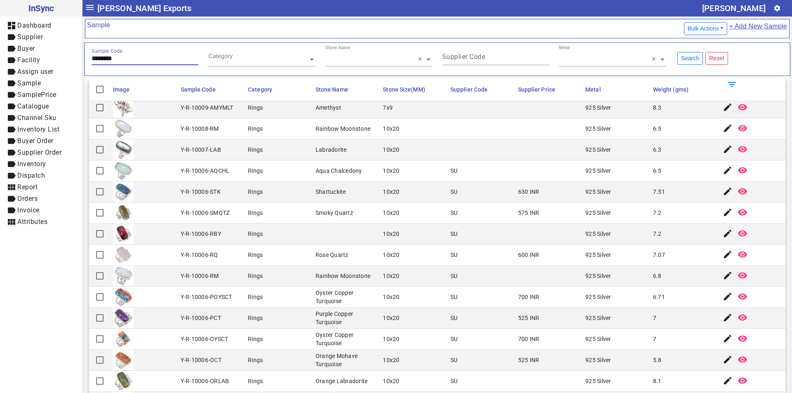
scroll to position [124, 0]
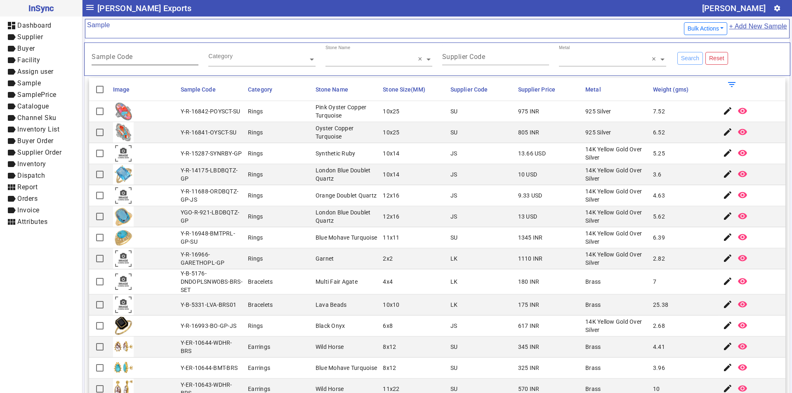
click at [116, 58] on mat-label "Sample Code" at bounding box center [112, 57] width 41 height 8
click at [116, 58] on input "Sample Code" at bounding box center [145, 58] width 107 height 7
paste input "*******"
type input "*******"
